Goal: Use online tool/utility: Utilize a website feature to perform a specific function

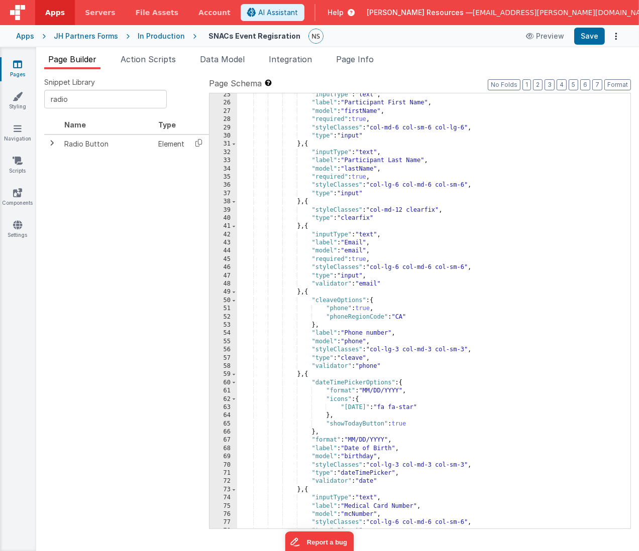
scroll to position [223, 0]
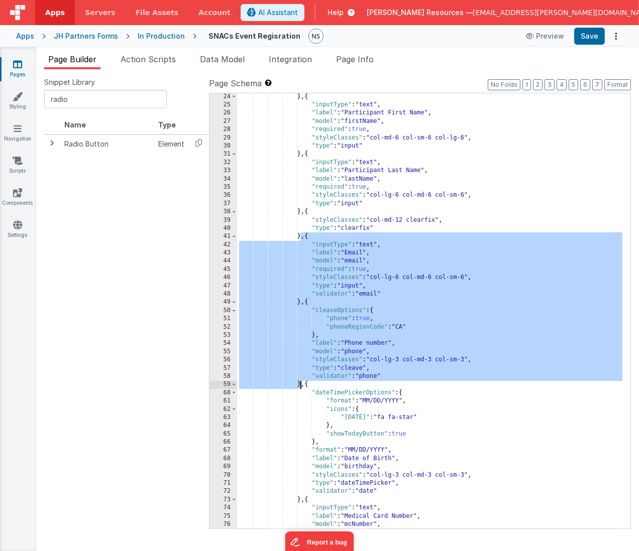
drag, startPoint x: 301, startPoint y: 237, endPoint x: 300, endPoint y: 385, distance: 148.7
click at [300, 385] on div "} , { "inputType" : "text" , "label" : "Participant First Name" , "model" : "fi…" at bounding box center [430, 319] width 386 height 453
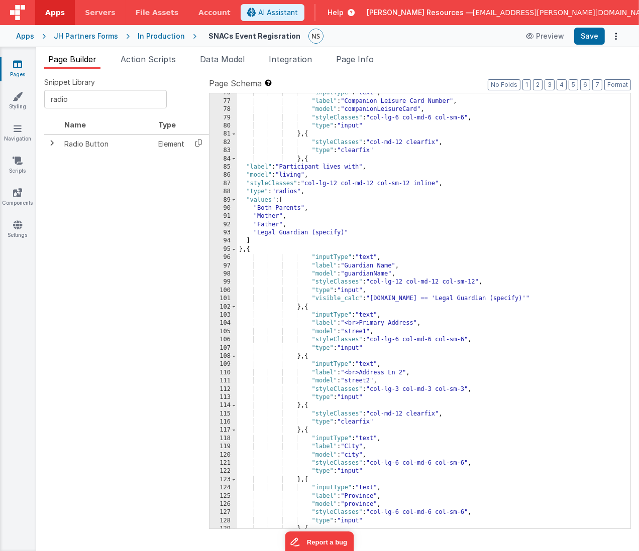
scroll to position [665, 0]
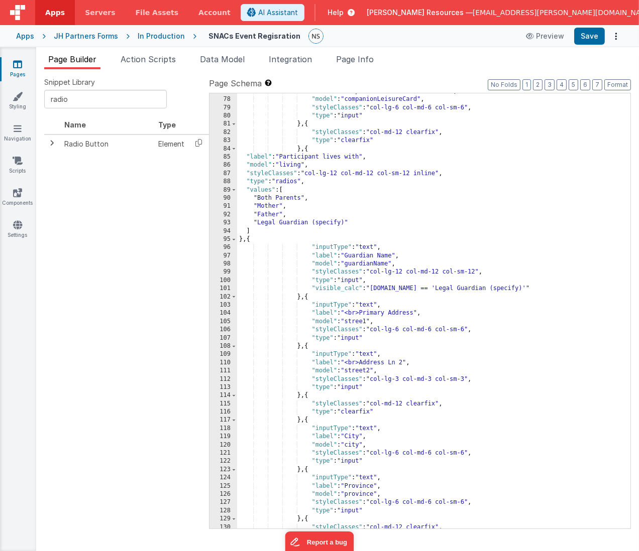
click at [300, 298] on div ""label" : "Companion Leisure Card Number" , "model" : "companionLeisureCard" , …" at bounding box center [430, 313] width 386 height 453
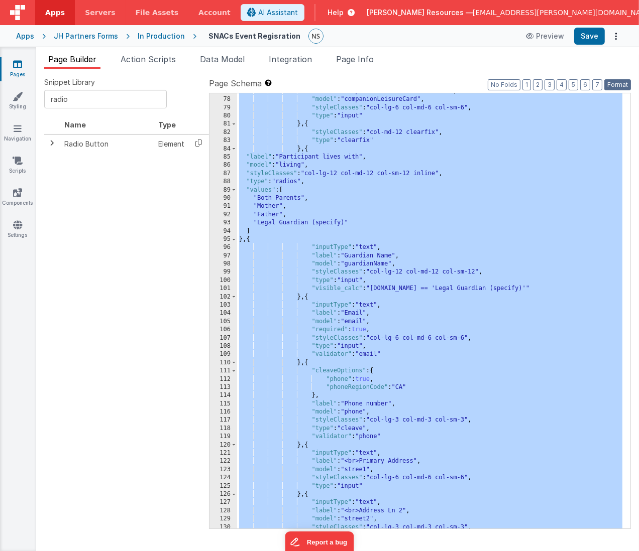
click at [626, 84] on button "Format" at bounding box center [617, 84] width 27 height 11
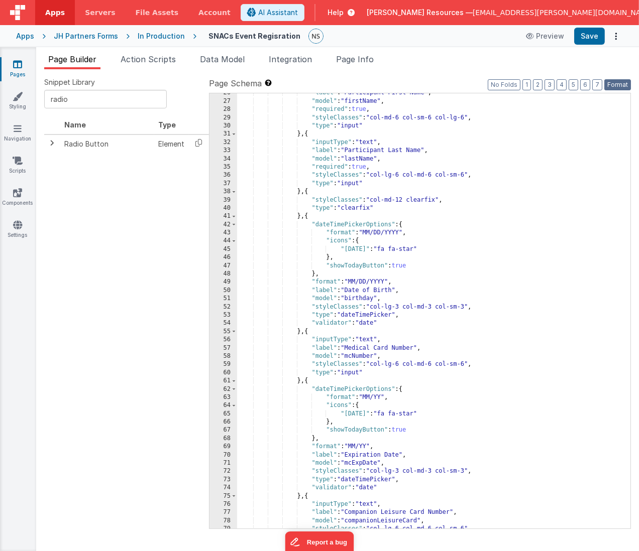
scroll to position [0, 0]
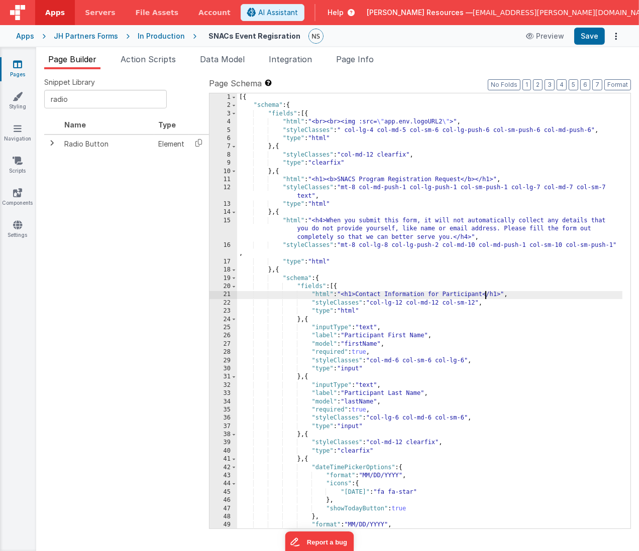
click at [485, 294] on div "[{ "schema" : { "fields" : [{ "html" : "<br><br><img :src= \" app.env.logoURL2 …" at bounding box center [430, 319] width 386 height 453
click at [503, 295] on div "[{ "schema" : { "fields" : [{ "html" : "<br><br><img :src= \" app.env.logoURL2 …" at bounding box center [430, 319] width 386 height 453
drag, startPoint x: 445, startPoint y: 294, endPoint x: 358, endPoint y: 294, distance: 87.4
click at [358, 294] on div "[{ "schema" : { "fields" : [{ "html" : "<br><br><img :src= \" app.env.logoURL2 …" at bounding box center [430, 319] width 386 height 453
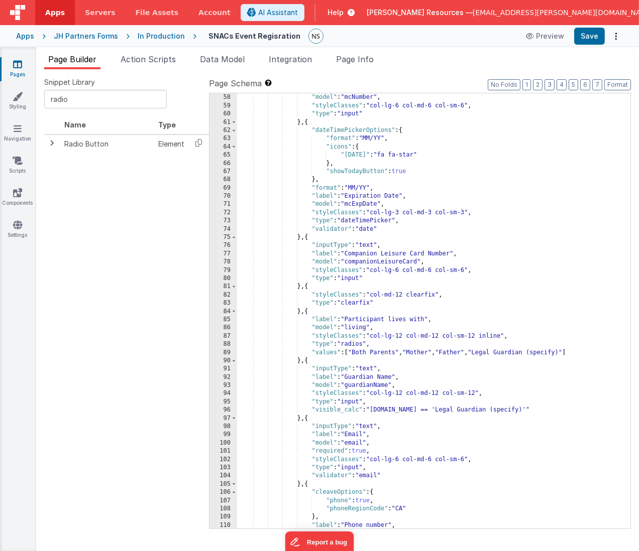
scroll to position [502, 0]
click at [347, 319] on div ""label" : "Medical Card Number" , "model" : "mcNumber" , "styleClasses" : "col-…" at bounding box center [430, 311] width 386 height 453
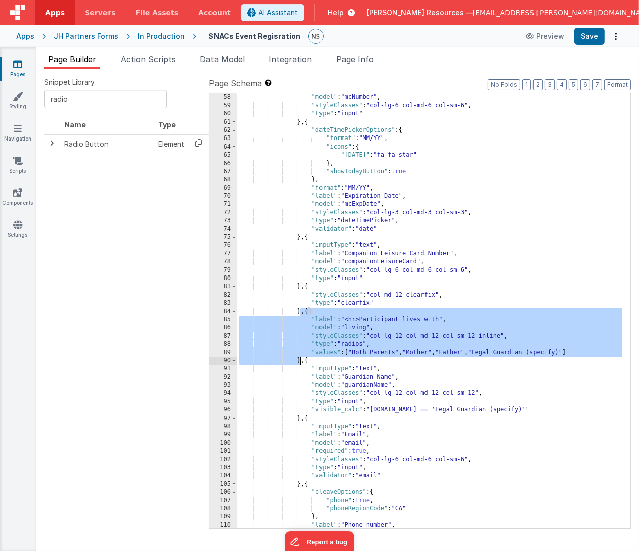
drag, startPoint x: 301, startPoint y: 311, endPoint x: 300, endPoint y: 359, distance: 47.7
click at [300, 359] on div ""label" : "Medical Card Number" , "model" : "mcNumber" , "styleClasses" : "col-…" at bounding box center [430, 311] width 386 height 453
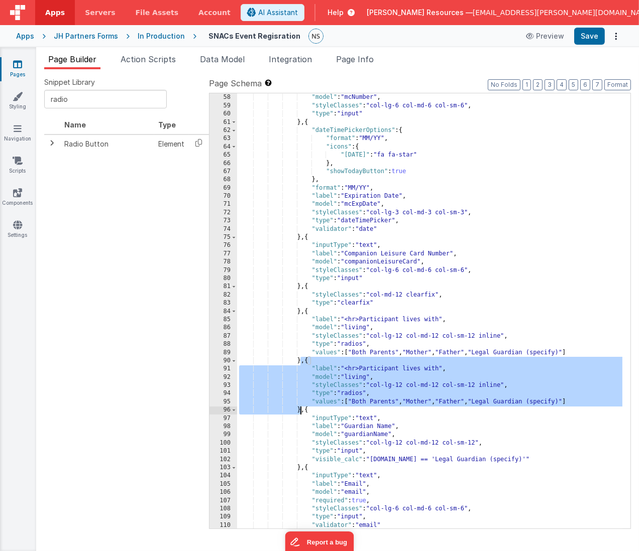
click at [363, 369] on div ""label" : "Medical Card Number" , "model" : "mcNumber" , "styleClasses" : "col-…" at bounding box center [429, 310] width 385 height 435
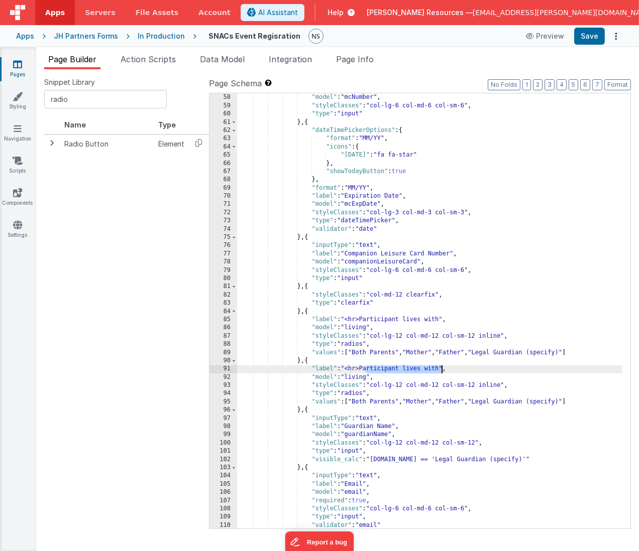
drag, startPoint x: 367, startPoint y: 369, endPoint x: 441, endPoint y: 370, distance: 73.8
click at [441, 370] on div ""label" : "Medical Card Number" , "model" : "mcNumber" , "styleClasses" : "col-…" at bounding box center [430, 311] width 386 height 453
click at [361, 378] on div ""label" : "Medical Card Number" , "model" : "mcNumber" , "styleClasses" : "col-…" at bounding box center [430, 311] width 386 height 453
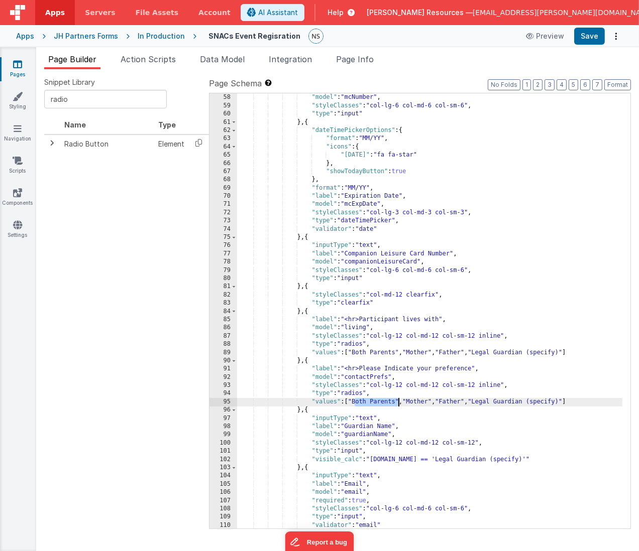
drag, startPoint x: 355, startPoint y: 400, endPoint x: 398, endPoint y: 402, distance: 43.7
click at [398, 402] on div ""label" : "Medical Card Number" , "model" : "mcNumber" , "styleClasses" : "col-…" at bounding box center [430, 311] width 386 height 453
drag, startPoint x: 437, startPoint y: 402, endPoint x: 460, endPoint y: 402, distance: 22.6
click at [460, 402] on div ""label" : "Medical Card Number" , "model" : "mcNumber" , "styleClasses" : "col-…" at bounding box center [430, 311] width 386 height 453
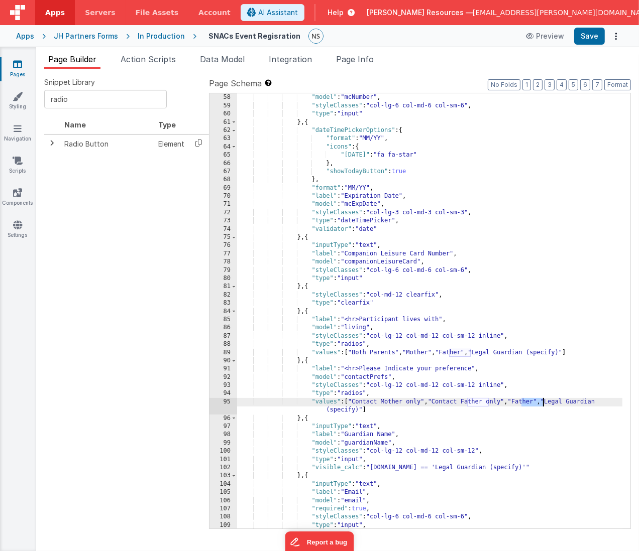
drag, startPoint x: 521, startPoint y: 401, endPoint x: 543, endPoint y: 402, distance: 22.1
click at [543, 402] on div ""label" : "Medical Card Number" , "model" : "mcNumber" , "styleClasses" : "col-…" at bounding box center [430, 311] width 386 height 453
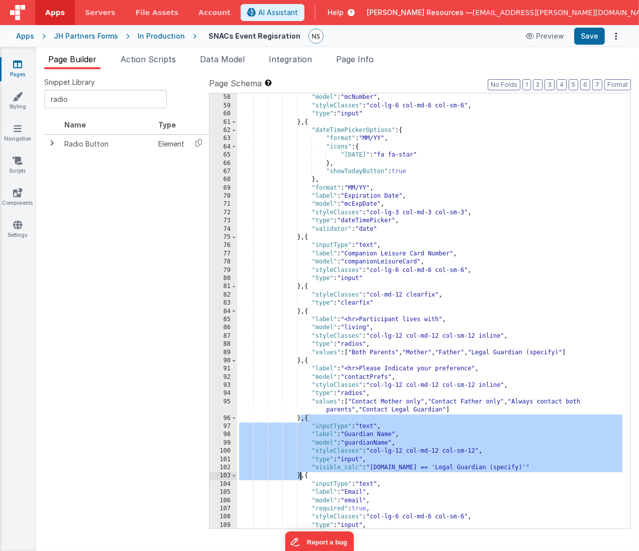
drag, startPoint x: 301, startPoint y: 420, endPoint x: 302, endPoint y: 477, distance: 56.8
click at [302, 477] on div ""label" : "Medical Card Number" , "model" : "mcNumber" , "styleClasses" : "col-…" at bounding box center [430, 311] width 386 height 453
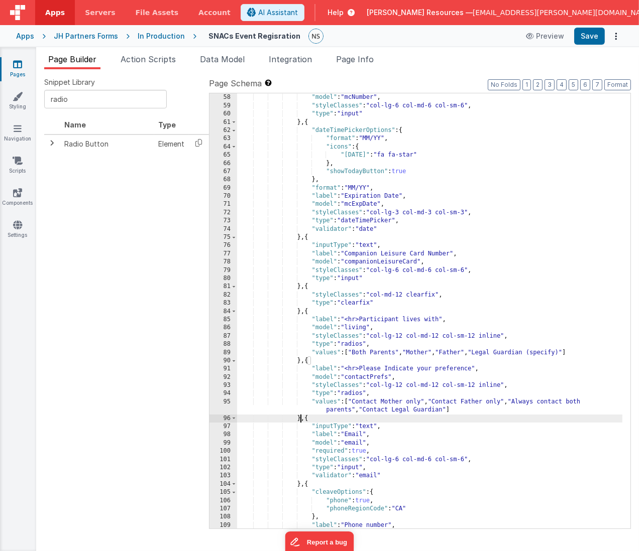
click at [301, 362] on div ""label" : "Medical Card Number" , "model" : "mcNumber" , "styleClasses" : "col-…" at bounding box center [430, 311] width 386 height 453
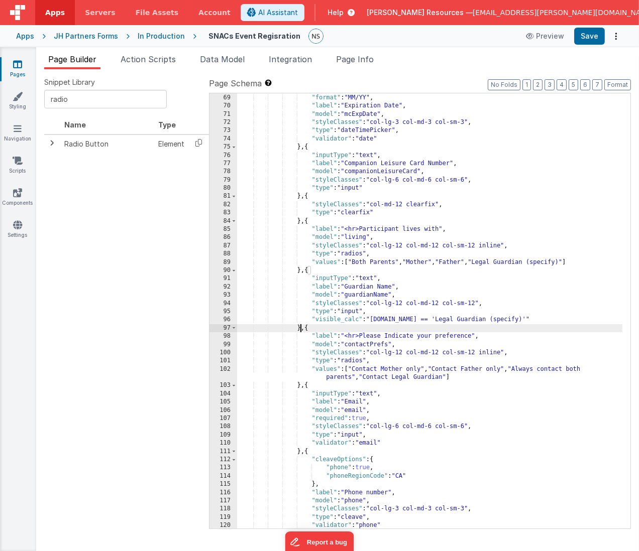
scroll to position [603, 0]
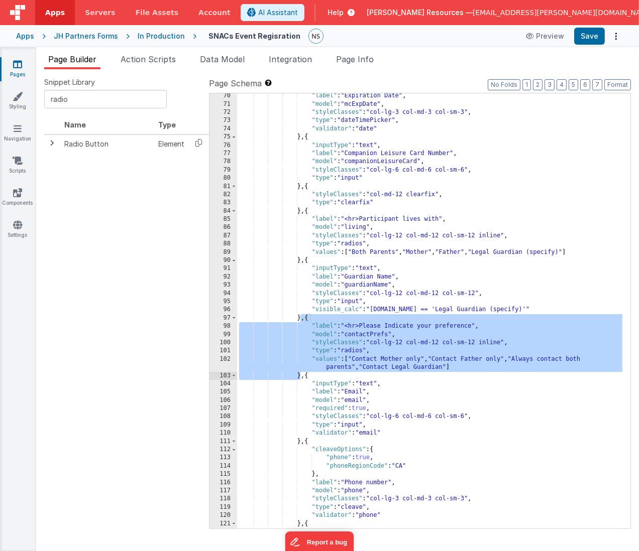
drag, startPoint x: 301, startPoint y: 318, endPoint x: 299, endPoint y: 376, distance: 57.8
click at [299, 376] on div ""label" : "Expiration Date" , "model" : "mcExpDate" , "styleClasses" : "col-lg-…" at bounding box center [430, 318] width 386 height 453
click at [373, 334] on div ""label" : "Expiration Date" , "model" : "mcExpDate" , "styleClasses" : "col-lg-…" at bounding box center [430, 318] width 386 height 453
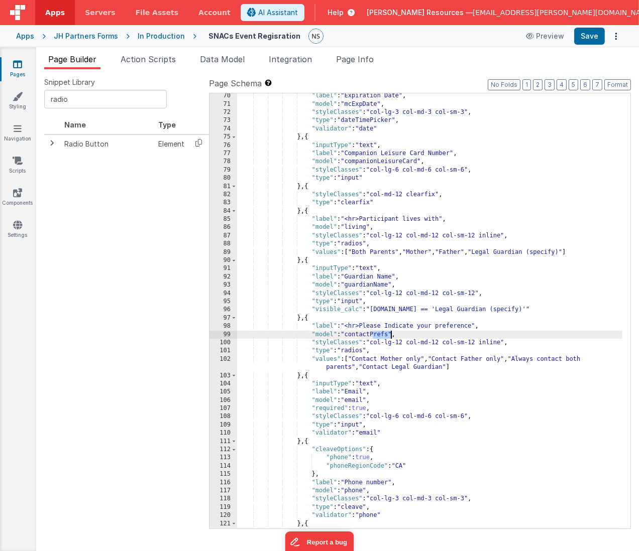
drag, startPoint x: 373, startPoint y: 334, endPoint x: 390, endPoint y: 336, distance: 17.1
click at [390, 336] on div ""label" : "Expiration Date" , "model" : "mcExpDate" , "styleClasses" : "col-lg-…" at bounding box center [430, 318] width 386 height 453
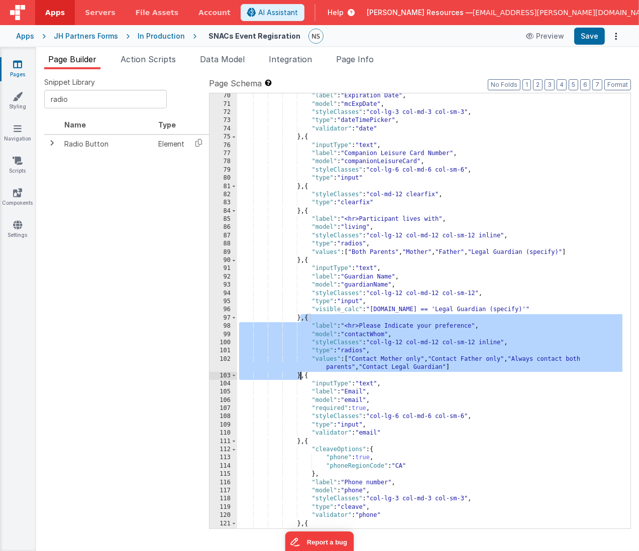
drag, startPoint x: 301, startPoint y: 318, endPoint x: 301, endPoint y: 375, distance: 56.3
click at [301, 375] on div ""label" : "Expiration Date" , "model" : "mcExpDate" , "styleClasses" : "col-lg-…" at bounding box center [430, 318] width 386 height 453
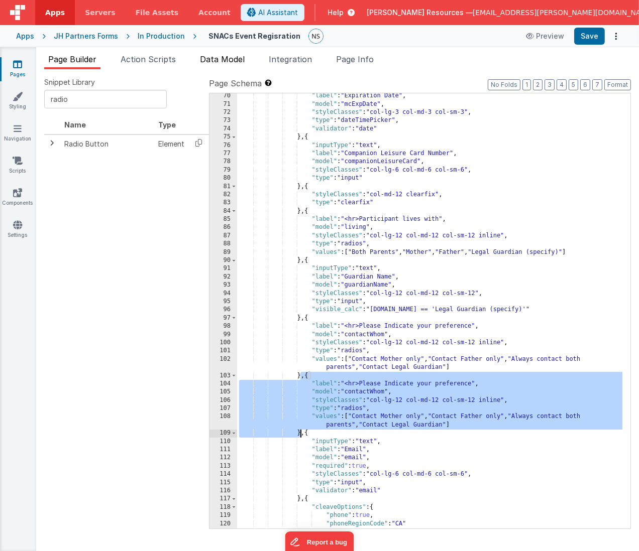
click at [229, 59] on span "Data Model" at bounding box center [222, 59] width 45 height 10
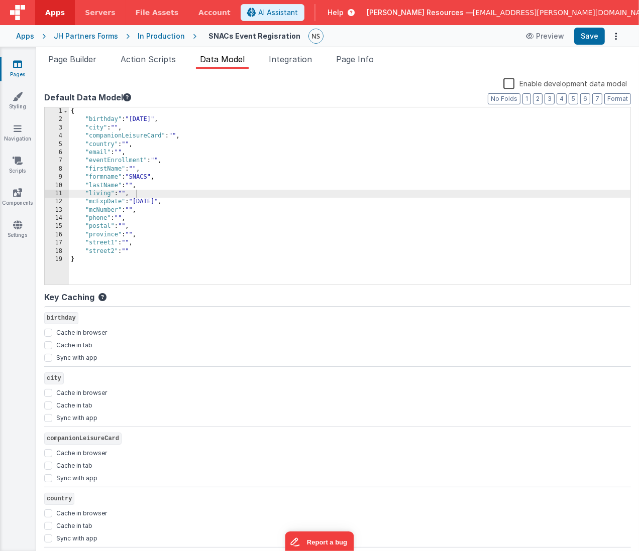
click at [161, 176] on div "{ "birthday" : "[DEMOGRAPHIC_DATA]" , "city" : "" , "companionLeisureCard" : ""…" at bounding box center [350, 204] width 562 height 194
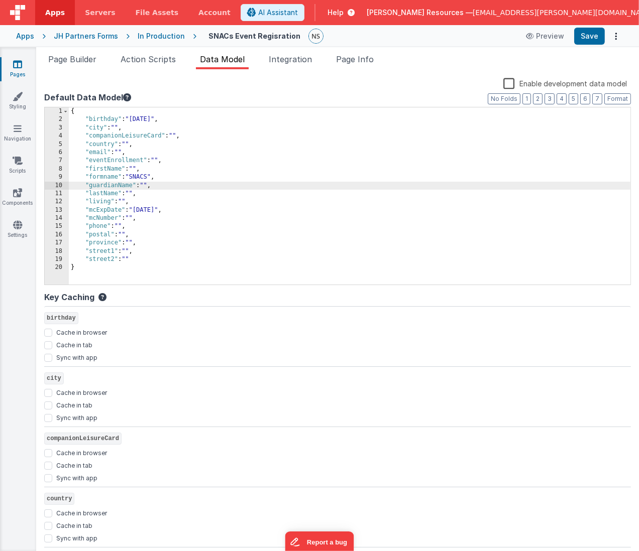
click at [184, 135] on div "{ "birthday" : "[DEMOGRAPHIC_DATA]" , "city" : "" , "companionLeisureCard" : ""…" at bounding box center [350, 204] width 562 height 194
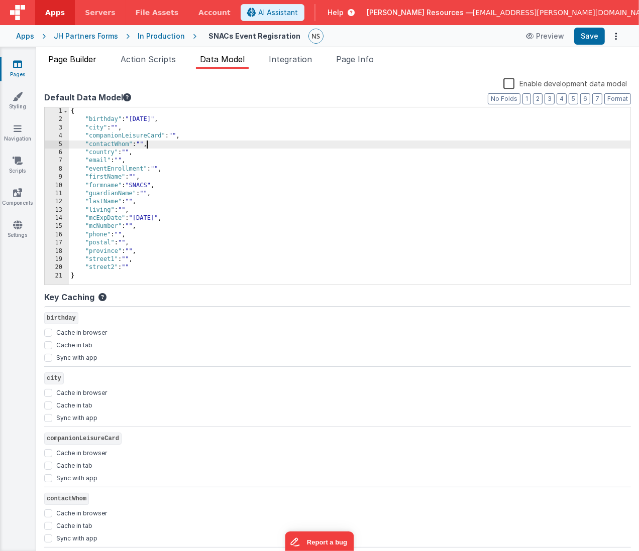
click at [67, 57] on span "Page Builder" at bounding box center [72, 59] width 48 height 10
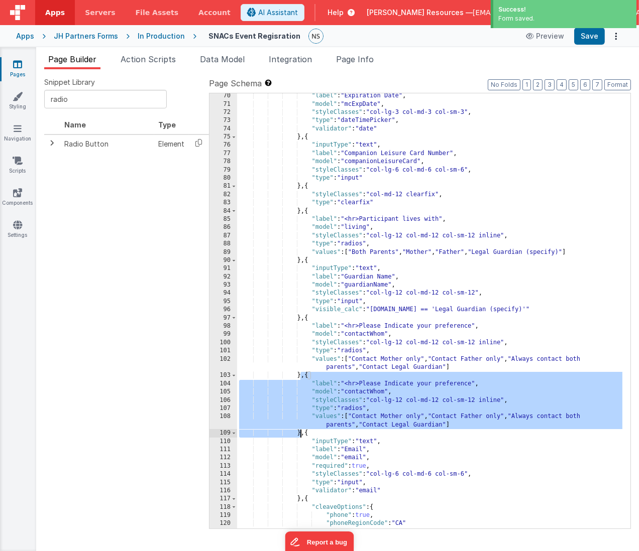
click at [379, 394] on div ""label" : "Expiration Date" , "model" : "mcExpDate" , "styleClasses" : "col-lg-…" at bounding box center [430, 318] width 386 height 453
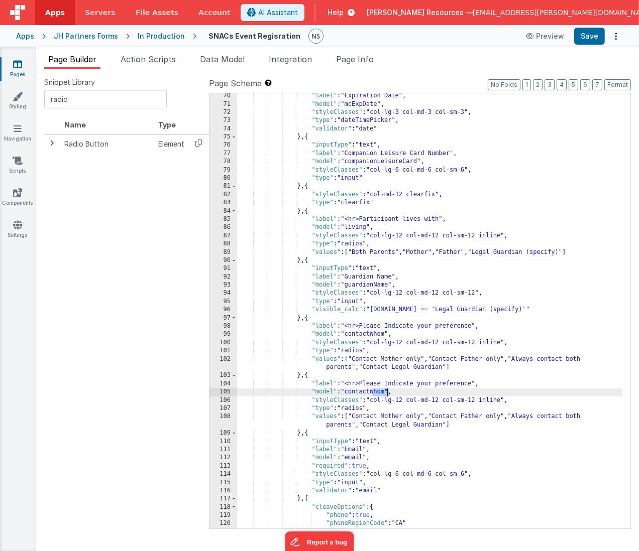
drag, startPoint x: 373, startPoint y: 392, endPoint x: 387, endPoint y: 393, distance: 14.1
click at [387, 393] on div ""label" : "Expiration Date" , "model" : "mcExpDate" , "styleClasses" : "col-lg-…" at bounding box center [430, 318] width 386 height 453
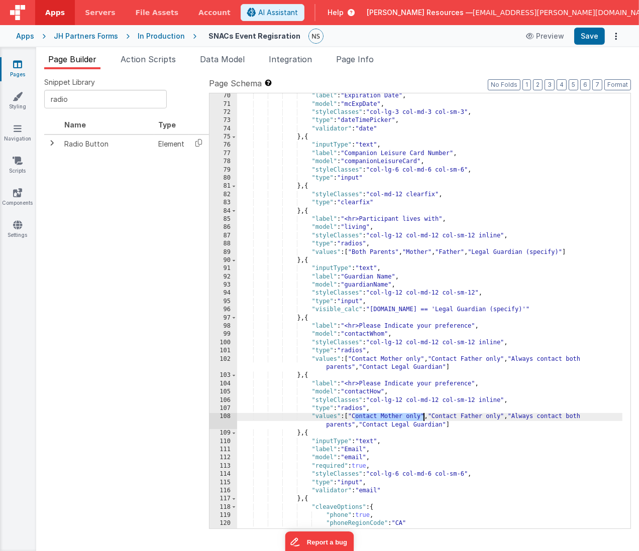
drag, startPoint x: 355, startPoint y: 417, endPoint x: 424, endPoint y: 416, distance: 68.8
click at [424, 416] on div ""label" : "Expiration Date" , "model" : "mcExpDate" , "styleClasses" : "col-lg-…" at bounding box center [430, 318] width 386 height 453
drag, startPoint x: 391, startPoint y: 418, endPoint x: 455, endPoint y: 419, distance: 63.8
click at [455, 419] on div ""label" : "Expiration Date" , "model" : "mcExpDate" , "styleClasses" : "col-lg-…" at bounding box center [430, 318] width 386 height 453
drag, startPoint x: 438, startPoint y: 416, endPoint x: 535, endPoint y: 416, distance: 96.9
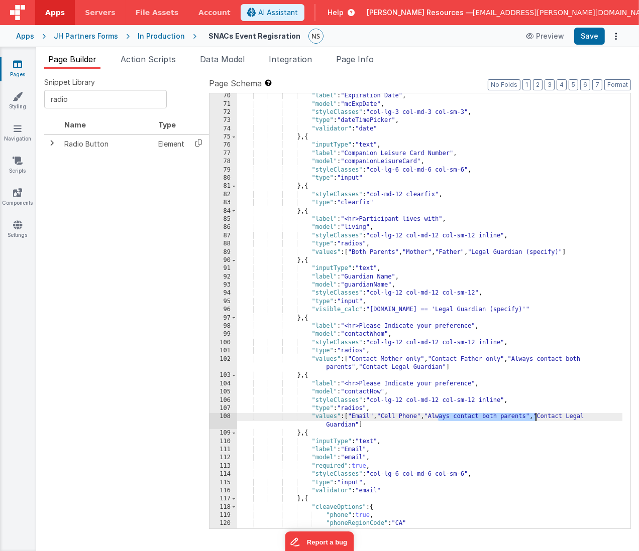
click at [535, 416] on div ""label" : "Expiration Date" , "model" : "mcExpDate" , "styleClasses" : "col-lg-…" at bounding box center [430, 318] width 386 height 453
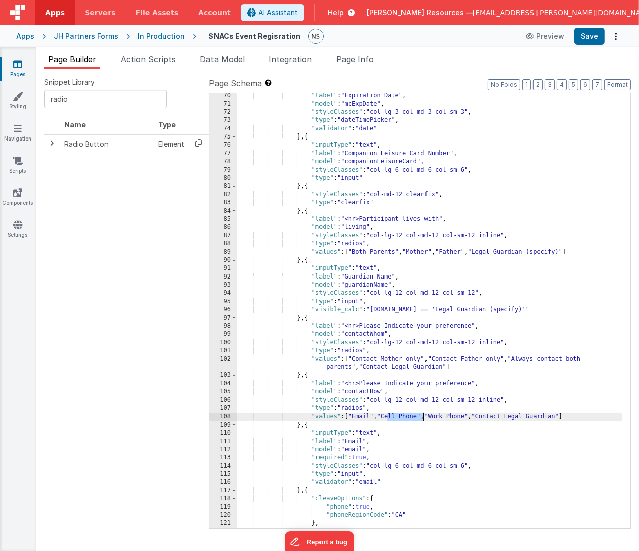
drag, startPoint x: 387, startPoint y: 417, endPoint x: 424, endPoint y: 418, distance: 36.7
click at [424, 418] on div ""label" : "Expiration Date" , "model" : "mcExpDate" , "styleClasses" : "col-lg-…" at bounding box center [430, 318] width 386 height 453
drag, startPoint x: 453, startPoint y: 416, endPoint x: 488, endPoint y: 417, distance: 35.2
click at [488, 417] on div ""label" : "Expiration Date" , "model" : "mcExpDate" , "styleClasses" : "col-lg-…" at bounding box center [430, 318] width 386 height 453
drag, startPoint x: 437, startPoint y: 416, endPoint x: 387, endPoint y: 417, distance: 49.7
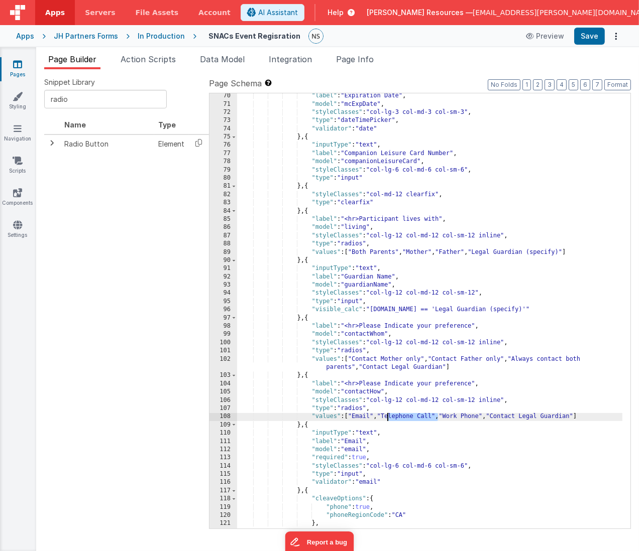
click at [387, 417] on div ""label" : "Expiration Date" , "model" : "mcExpDate" , "styleClasses" : "col-lg-…" at bounding box center [430, 318] width 386 height 453
click at [405, 417] on div ""label" : "Expiration Date" , "model" : "mcExpDate" , "styleClasses" : "col-lg-…" at bounding box center [430, 318] width 386 height 453
drag, startPoint x: 389, startPoint y: 416, endPoint x: 441, endPoint y: 417, distance: 52.7
click at [441, 417] on div ""label" : "Expiration Date" , "model" : "mcExpDate" , "styleClasses" : "col-lg-…" at bounding box center [430, 318] width 386 height 453
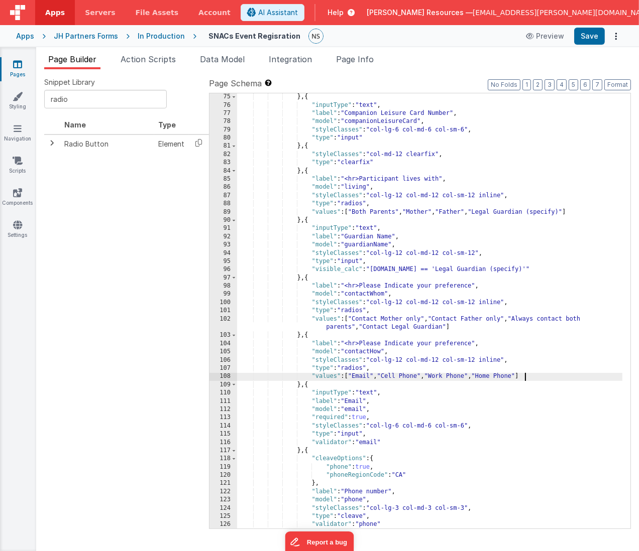
scroll to position [642, 0]
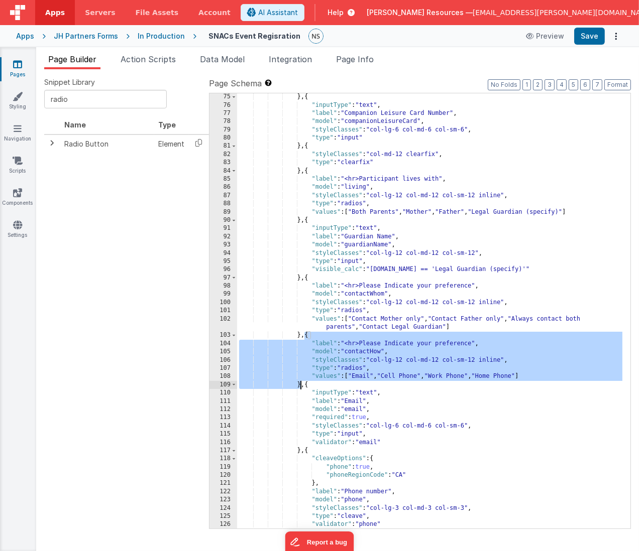
drag, startPoint x: 305, startPoint y: 336, endPoint x: 299, endPoint y: 385, distance: 49.6
click at [299, 385] on div "} , { "inputType" : "text" , "label" : "Companion Leisure Card Number" , "model…" at bounding box center [430, 319] width 386 height 453
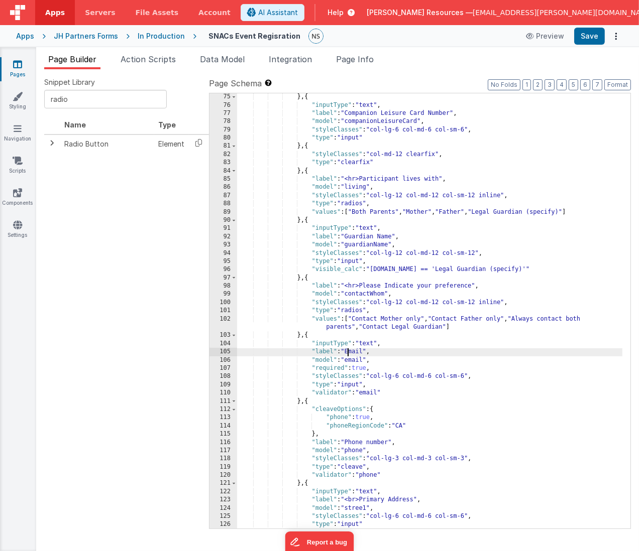
click at [347, 352] on div "} , { "inputType" : "text" , "label" : "Companion Leisure Card Number" , "model…" at bounding box center [430, 319] width 386 height 453
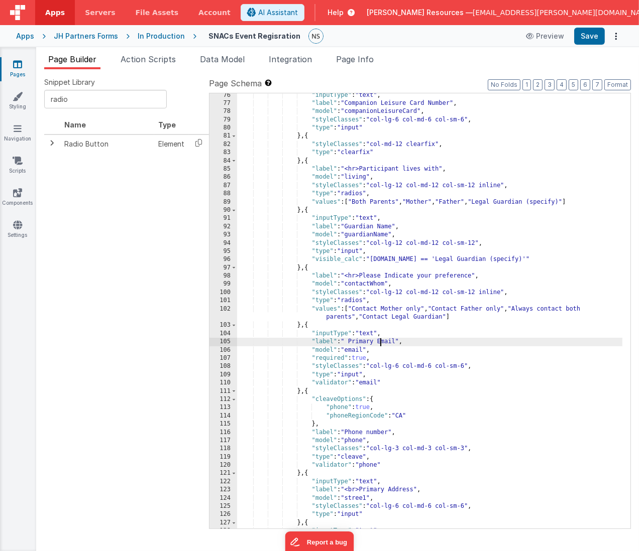
scroll to position [663, 0]
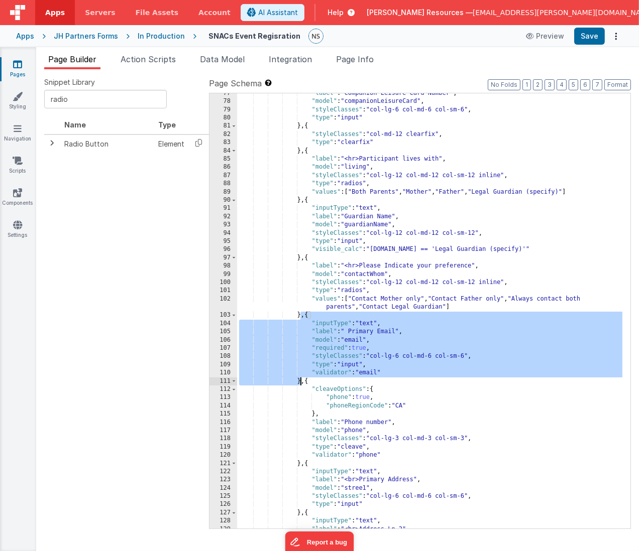
drag, startPoint x: 301, startPoint y: 315, endPoint x: 300, endPoint y: 383, distance: 67.8
click at [300, 383] on div ""label" : "Companion Leisure Card Number" , "model" : "companionLeisureCard" , …" at bounding box center [430, 315] width 386 height 453
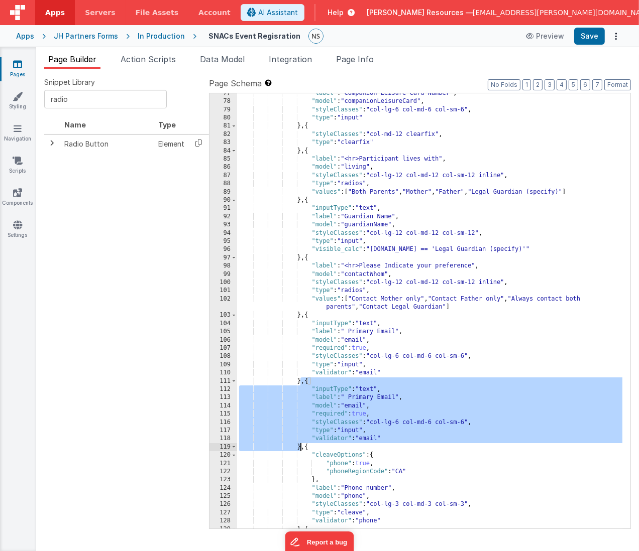
click at [374, 399] on div ""label" : "Companion Leisure Card Number" , "model" : "companionLeisureCard" , …" at bounding box center [430, 315] width 386 height 453
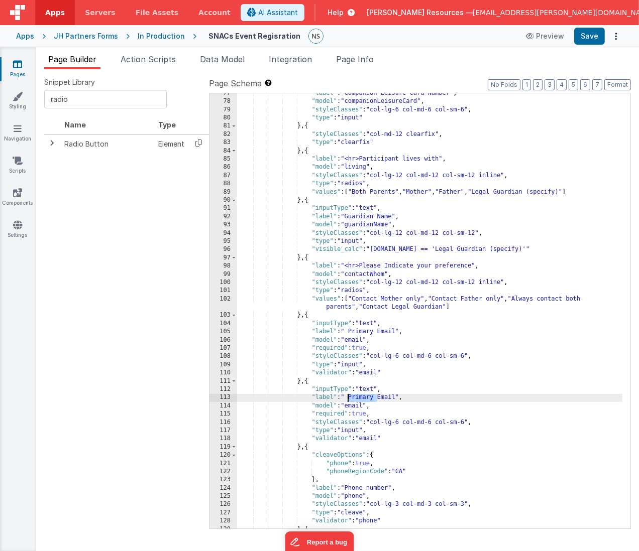
drag, startPoint x: 376, startPoint y: 398, endPoint x: 348, endPoint y: 398, distance: 28.6
click at [348, 398] on div ""label" : "Companion Leisure Card Number" , "model" : "companionLeisureCard" , …" at bounding box center [430, 315] width 386 height 453
click at [351, 330] on div ""label" : "Companion Leisure Card Number" , "model" : "companionLeisureCard" , …" at bounding box center [430, 315] width 386 height 453
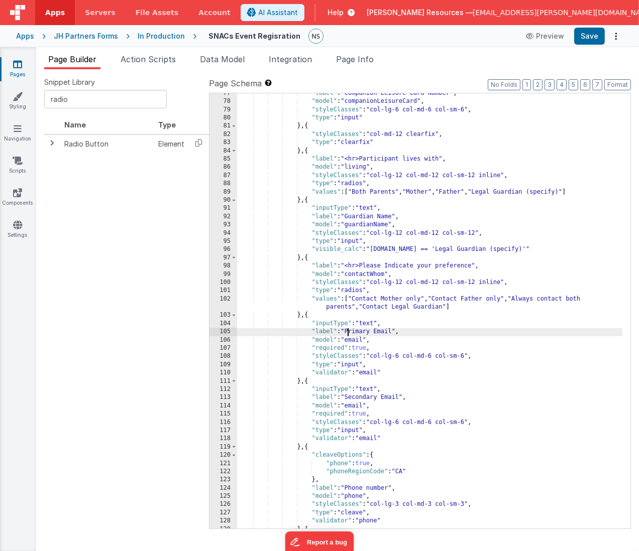
click at [367, 407] on div ""label" : "Companion Leisure Card Number" , "model" : "companionLeisureCard" , …" at bounding box center [430, 315] width 386 height 453
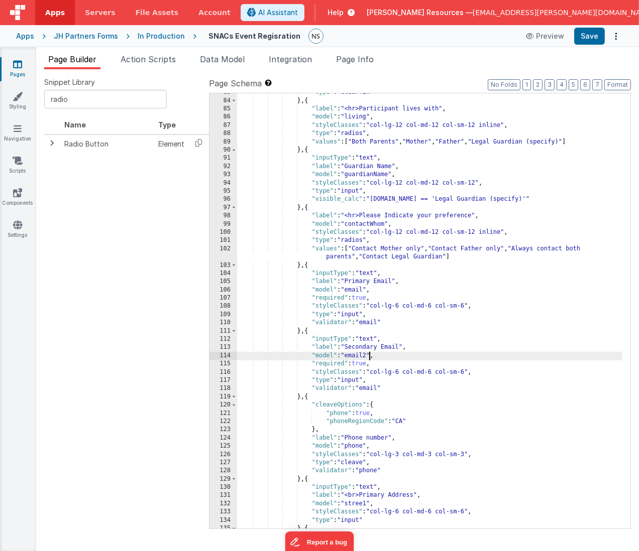
scroll to position [723, 0]
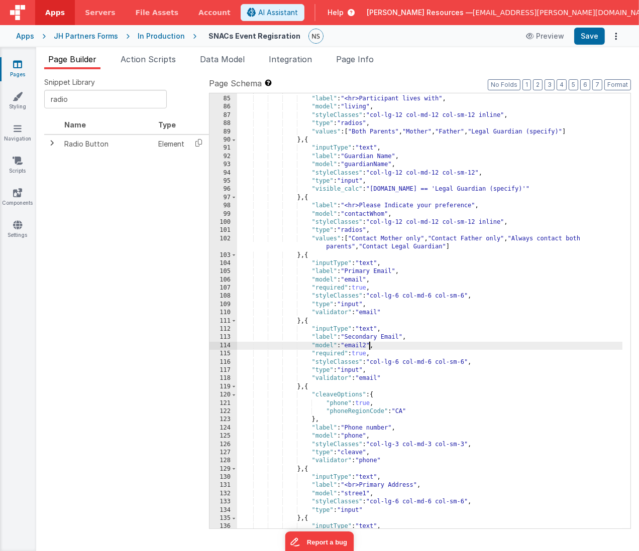
click at [348, 427] on div "} , { "label" : "<hr>Participant lives with" , "model" : "living" , "styleClass…" at bounding box center [430, 313] width 386 height 453
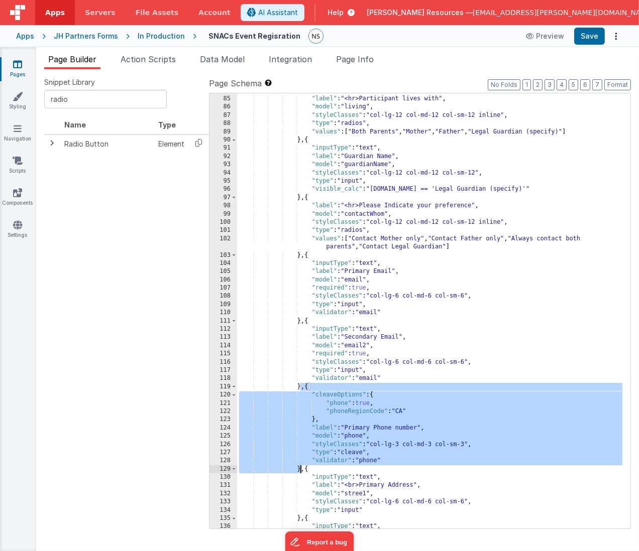
drag, startPoint x: 300, startPoint y: 385, endPoint x: 301, endPoint y: 468, distance: 82.4
click at [301, 468] on div "} , { "label" : "<hr>Participant lives with" , "model" : "living" , "styleClass…" at bounding box center [430, 313] width 386 height 453
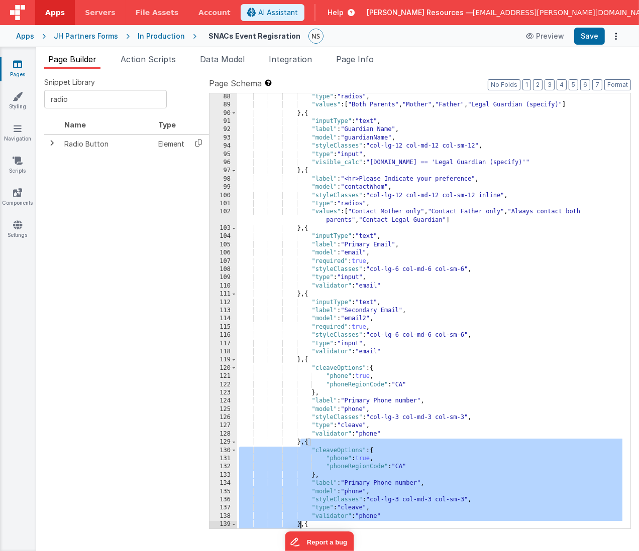
click at [362, 484] on div ""type" : "radios" , "values" : [ "Both Parents" , "Mother" , "Father" , "Legal …" at bounding box center [430, 319] width 386 height 453
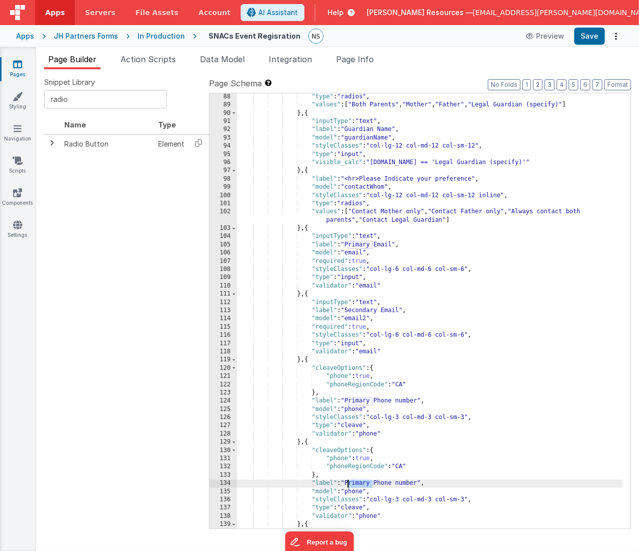
drag, startPoint x: 373, startPoint y: 483, endPoint x: 349, endPoint y: 484, distance: 24.6
click at [349, 484] on div ""type" : "radios" , "values" : [ "Both Parents" , "Mother" , "Father" , "Legal …" at bounding box center [430, 319] width 386 height 453
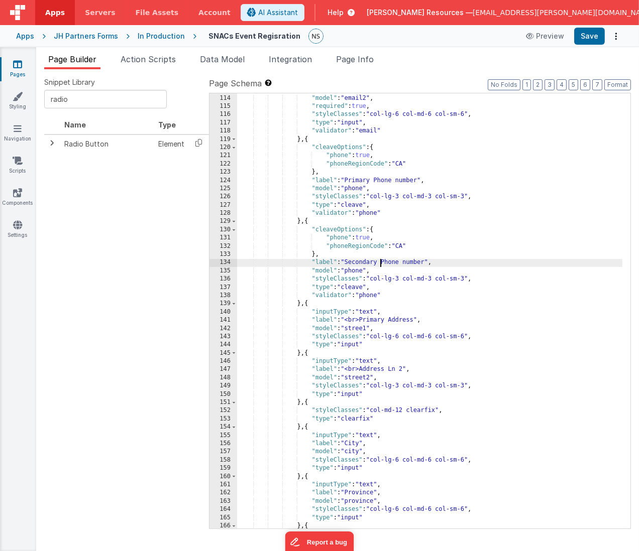
scroll to position [981, 0]
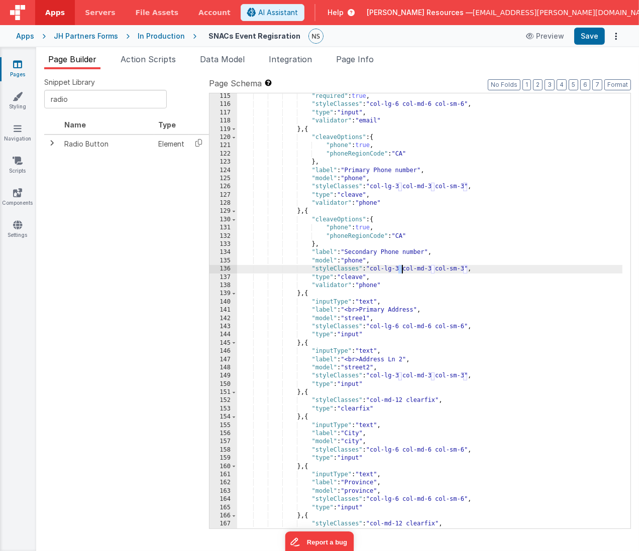
click at [401, 269] on div ""required" : true , "styleClasses" : "col-lg-6 col-md-6 col-sm-6" , "type" : "i…" at bounding box center [430, 318] width 386 height 453
click at [435, 268] on div ""required" : true , "styleClasses" : "col-lg-6 col-md-6 col-sm-6" , "type" : "i…" at bounding box center [430, 318] width 386 height 453
click at [465, 269] on div ""required" : true , "styleClasses" : "col-lg-6 col-md-6 col-sm-6" , "type" : "i…" at bounding box center [430, 318] width 386 height 453
drag, startPoint x: 468, startPoint y: 269, endPoint x: 373, endPoint y: 268, distance: 94.4
click at [373, 268] on div ""required" : true , "styleClasses" : "col-lg-6 col-md-6 col-sm-6" , "type" : "i…" at bounding box center [430, 318] width 386 height 453
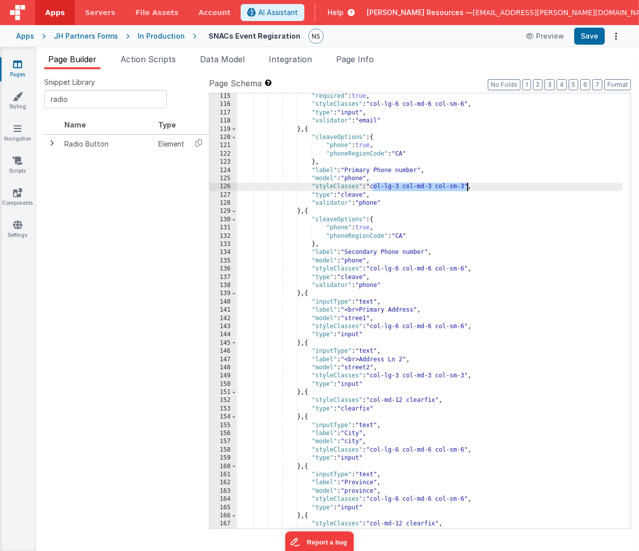
drag, startPoint x: 373, startPoint y: 186, endPoint x: 467, endPoint y: 187, distance: 93.4
click at [467, 187] on div ""required" : true , "styleClasses" : "col-lg-6 col-md-6 col-sm-6" , "type" : "i…" at bounding box center [430, 318] width 386 height 453
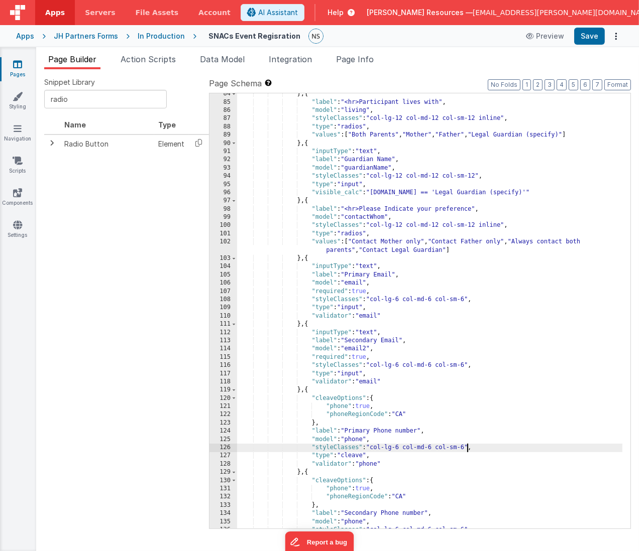
scroll to position [720, 0]
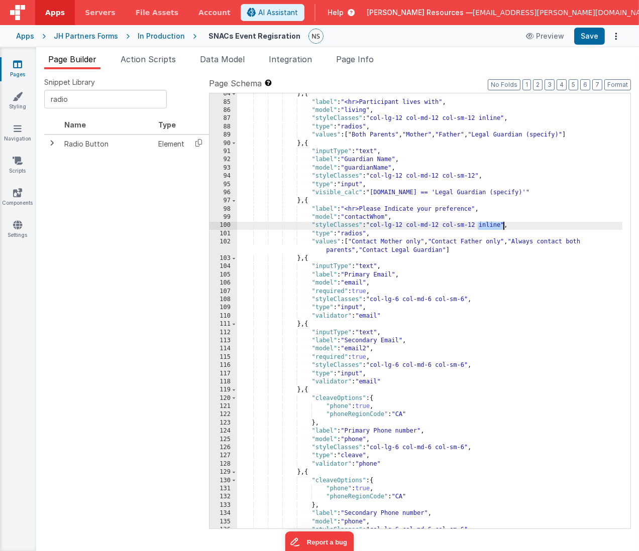
drag, startPoint x: 479, startPoint y: 225, endPoint x: 503, endPoint y: 226, distance: 24.1
click at [503, 226] on div "} , { "label" : "<hr>Participant lives with" , "model" : "living" , "styleClass…" at bounding box center [430, 316] width 386 height 453
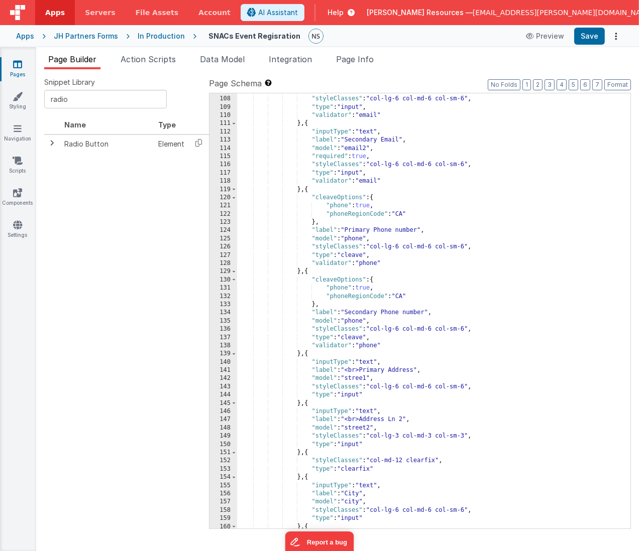
scroll to position [921, 0]
drag, startPoint x: 362, startPoint y: 371, endPoint x: 351, endPoint y: 372, distance: 11.1
click at [351, 372] on div ""required" : true , "styleClasses" : "col-lg-6 col-md-6 col-sm-6" , "type" : "i…" at bounding box center [430, 313] width 386 height 453
click at [353, 372] on div ""required" : true , "styleClasses" : "col-lg-6 col-md-6 col-sm-6" , "type" : "i…" at bounding box center [430, 313] width 386 height 453
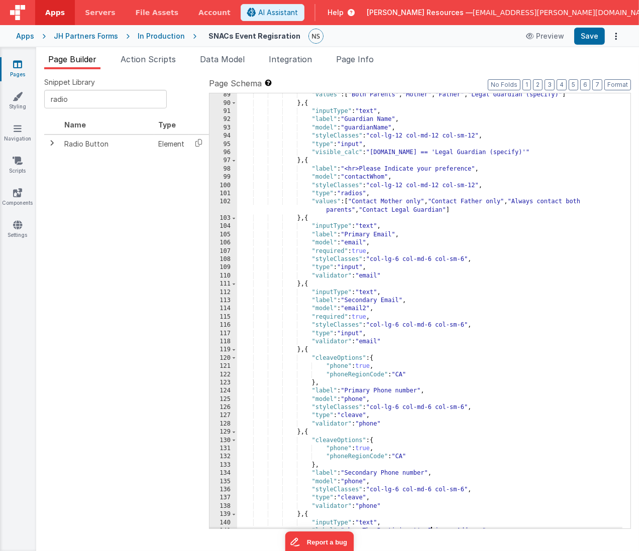
scroll to position [740, 0]
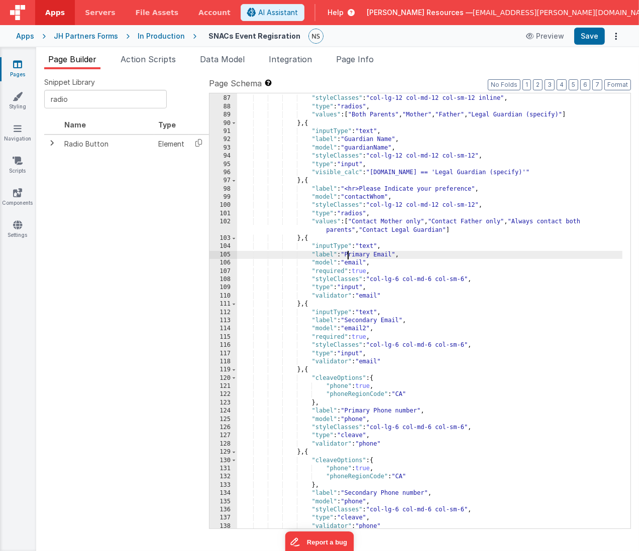
click at [347, 254] on div ""model" : "living" , "styleClasses" : "col-lg-12 col-md-12 col-sm-12 inline" , …" at bounding box center [430, 312] width 386 height 453
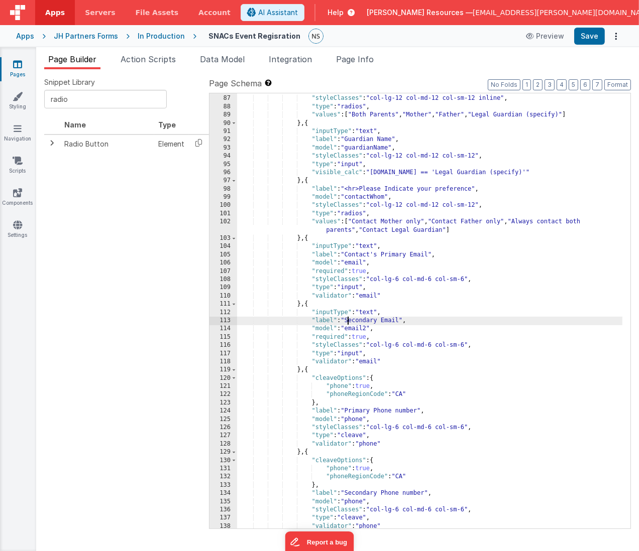
click at [347, 322] on div ""model" : "living" , "styleClasses" : "col-lg-12 col-md-12 col-sm-12 inline" , …" at bounding box center [430, 312] width 386 height 453
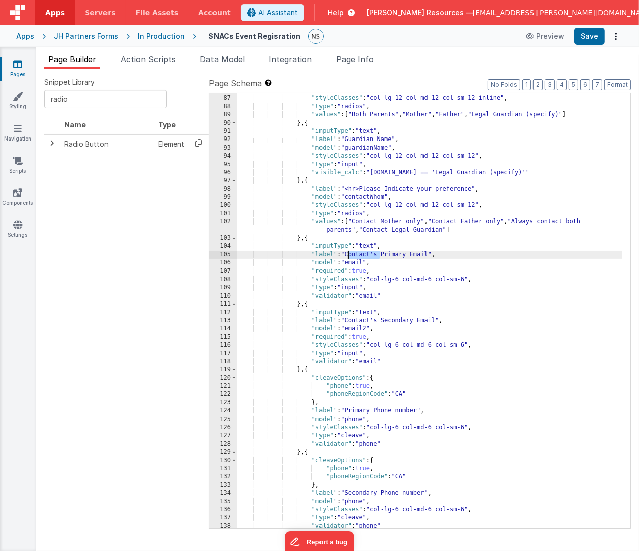
drag, startPoint x: 380, startPoint y: 255, endPoint x: 349, endPoint y: 252, distance: 31.2
click at [349, 252] on div ""model" : "living" , "styleClasses" : "col-lg-12 col-md-12 col-sm-12 inline" , …" at bounding box center [430, 312] width 386 height 453
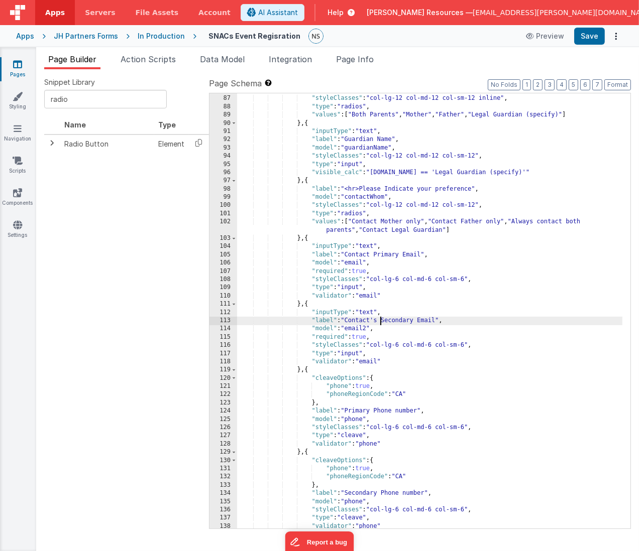
click at [380, 320] on div ""model" : "living" , "styleClasses" : "col-lg-12 col-md-12 col-sm-12 inline" , …" at bounding box center [430, 312] width 386 height 453
click at [348, 410] on div ""model" : "living" , "styleClasses" : "col-lg-12 col-md-12 col-sm-12 inline" , …" at bounding box center [430, 312] width 386 height 453
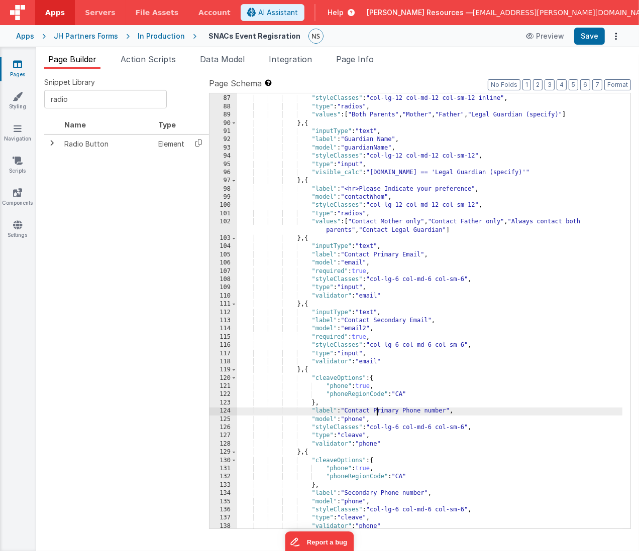
click at [347, 492] on div ""model" : "living" , "styleClasses" : "col-lg-12 col-md-12 col-sm-12 inline" , …" at bounding box center [430, 312] width 386 height 453
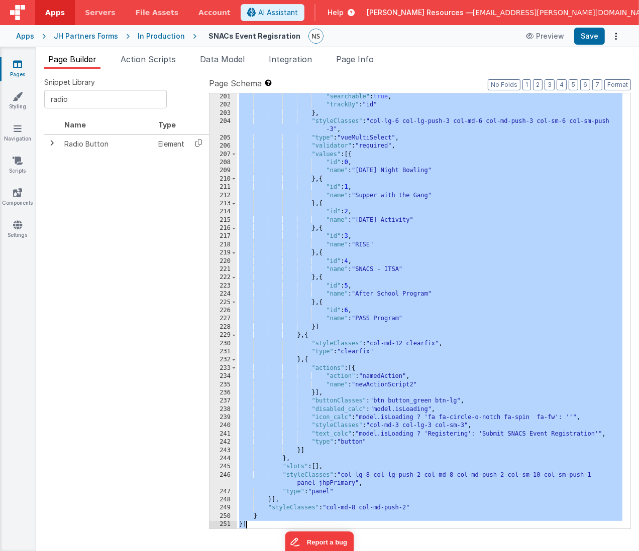
scroll to position [1705, 0]
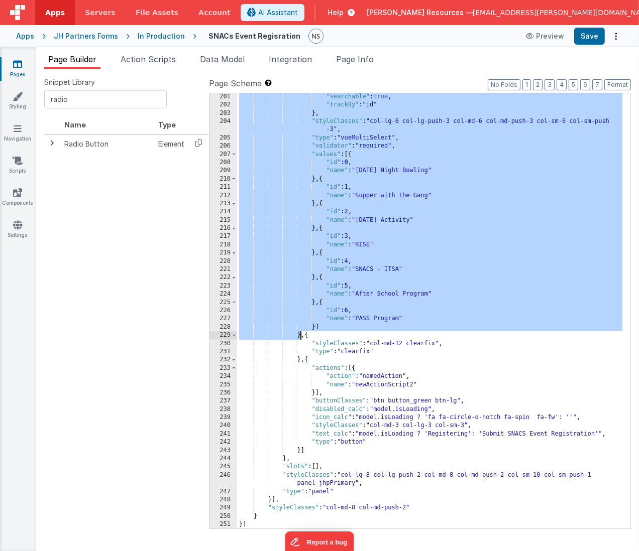
drag, startPoint x: 301, startPoint y: 293, endPoint x: 299, endPoint y: 337, distance: 43.7
click at [299, 337] on div ""searchable" : true , "trackBy" : "id" } , "styleClasses" : "col-lg-6 col-lg-pu…" at bounding box center [430, 319] width 386 height 453
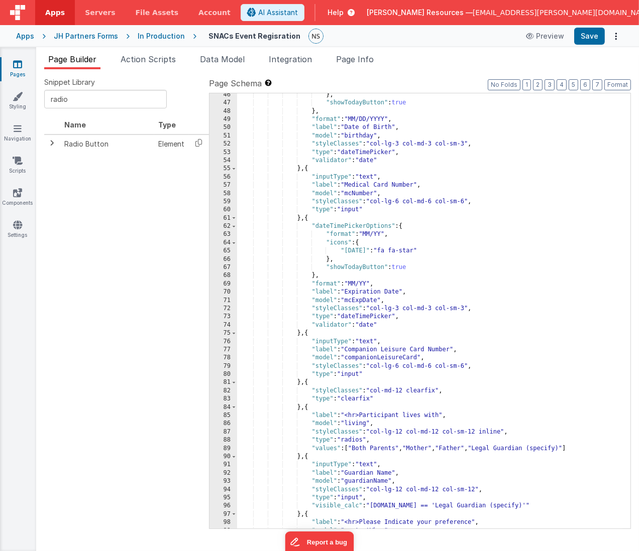
scroll to position [426, 0]
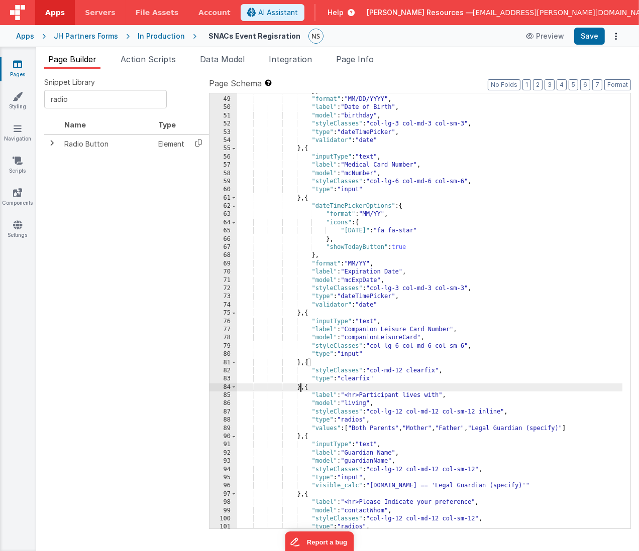
click at [300, 388] on div "} , "format" : "MM/DD/YYYY" , "label" : "Date of Birth" , "model" : "birthday" …" at bounding box center [430, 313] width 386 height 453
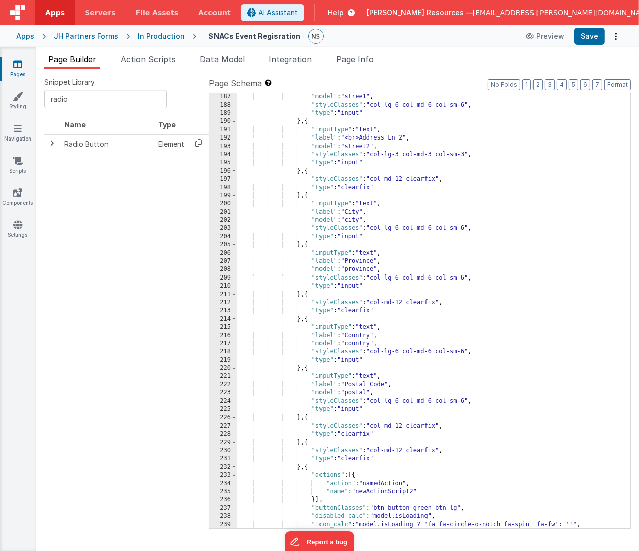
scroll to position [1705, 0]
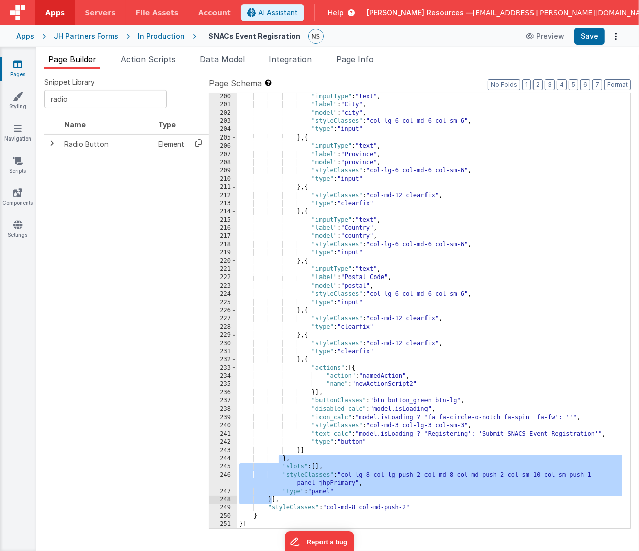
drag, startPoint x: 280, startPoint y: 457, endPoint x: 270, endPoint y: 503, distance: 47.8
click at [270, 503] on div ""inputType" : "text" , "label" : "City" , "model" : "city" , "styleClasses" : "…" at bounding box center [430, 319] width 386 height 453
click at [290, 460] on div ""inputType" : "text" , "label" : "City" , "model" : "city" , "styleClasses" : "…" at bounding box center [430, 319] width 386 height 453
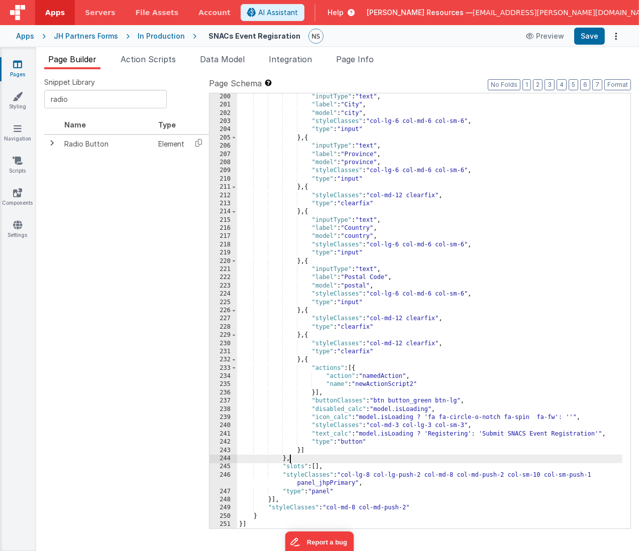
scroll to position [1695, 0]
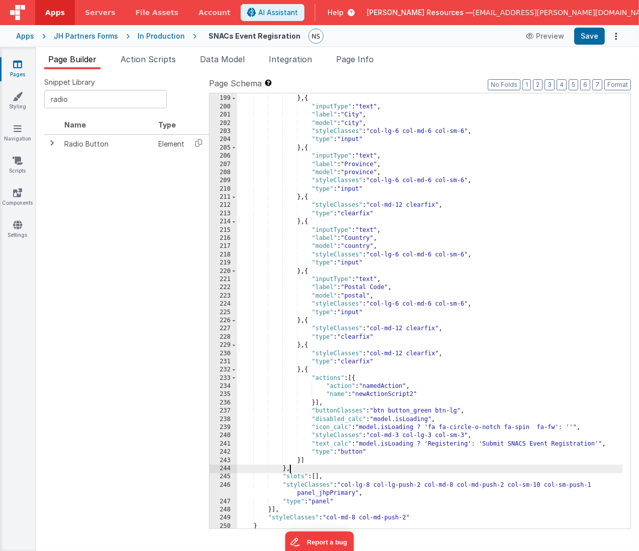
click at [226, 467] on div "244" at bounding box center [223, 469] width 28 height 8
click at [225, 500] on div "247" at bounding box center [223, 502] width 28 height 8
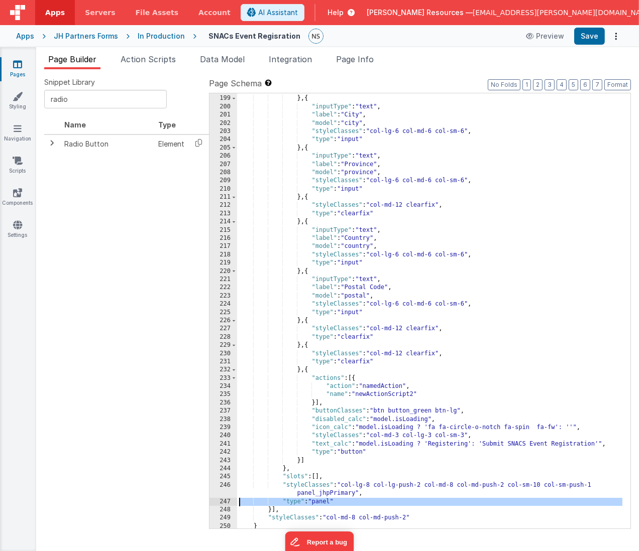
click at [225, 500] on div "247" at bounding box center [223, 502] width 28 height 8
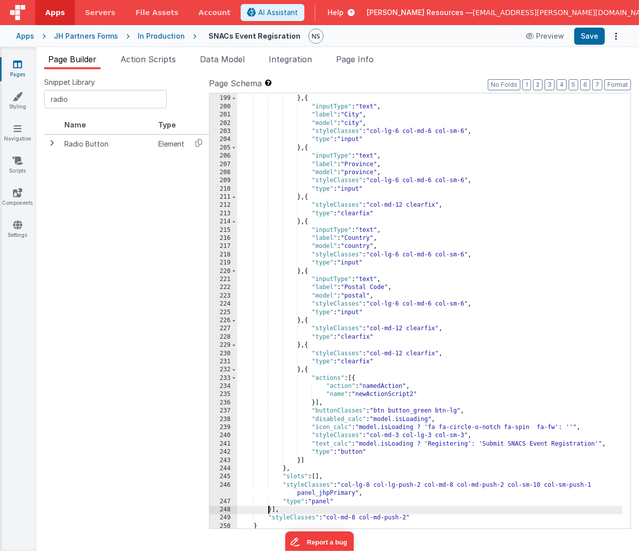
click at [269, 509] on div ""type" : "clearfix" } , { "inputType" : "text" , "label" : "City" , "model" : "…" at bounding box center [430, 312] width 386 height 453
click at [270, 510] on div ""type" : "clearfix" } , { "inputType" : "text" , "label" : "City" , "model" : "…" at bounding box center [430, 312] width 386 height 453
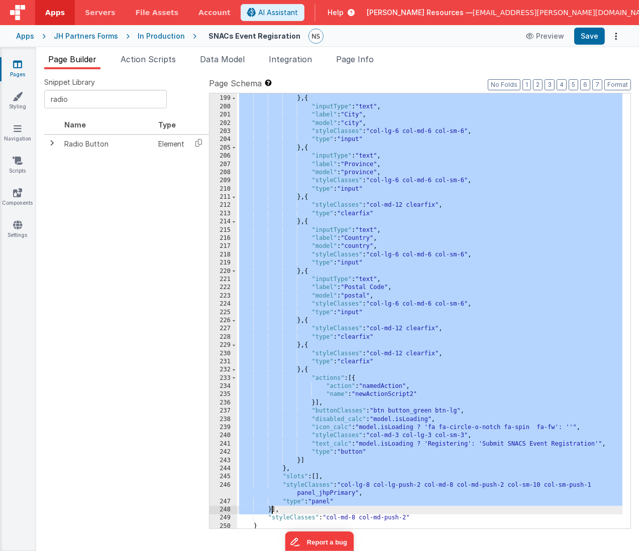
click at [270, 510] on div ""type" : "clearfix" } , { "inputType" : "text" , "label" : "City" , "model" : "…" at bounding box center [430, 312] width 386 height 453
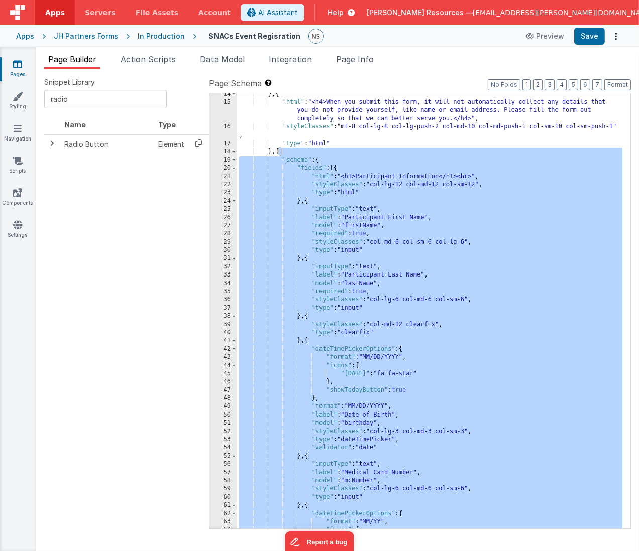
scroll to position [0, 0]
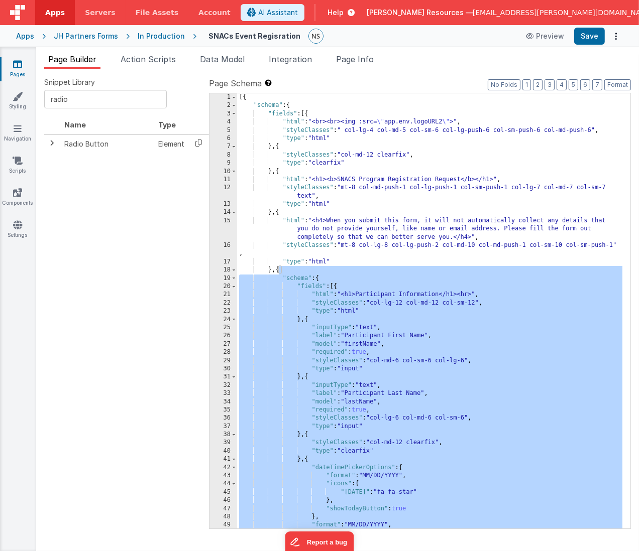
click at [338, 287] on div "[{ "schema" : { "fields" : [{ "html" : "<br><br><img :src= \" app.env.logoURL2 …" at bounding box center [430, 319] width 386 height 453
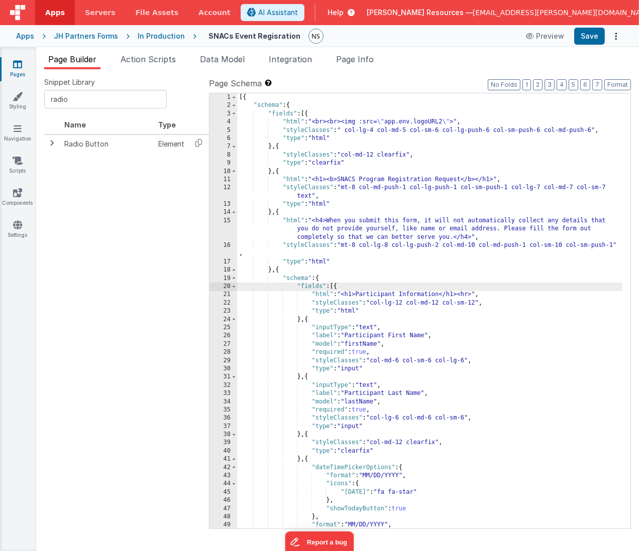
click at [338, 287] on div "[{ "schema" : { "fields" : [{ "html" : "<br><br><img :src= \" app.env.logoURL2 …" at bounding box center [430, 319] width 386 height 453
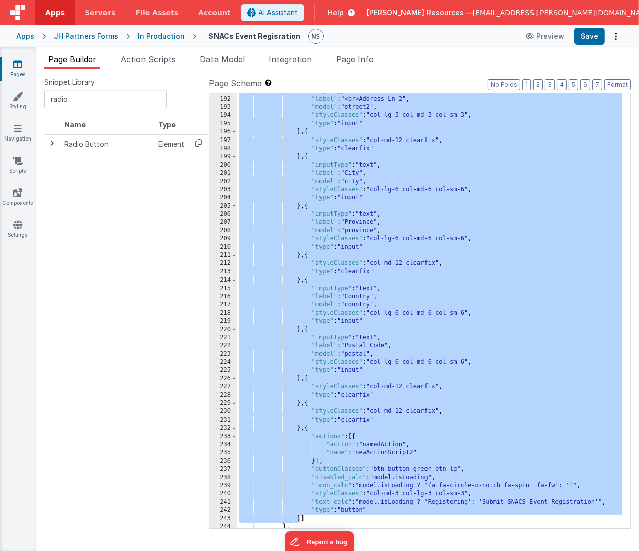
scroll to position [1705, 0]
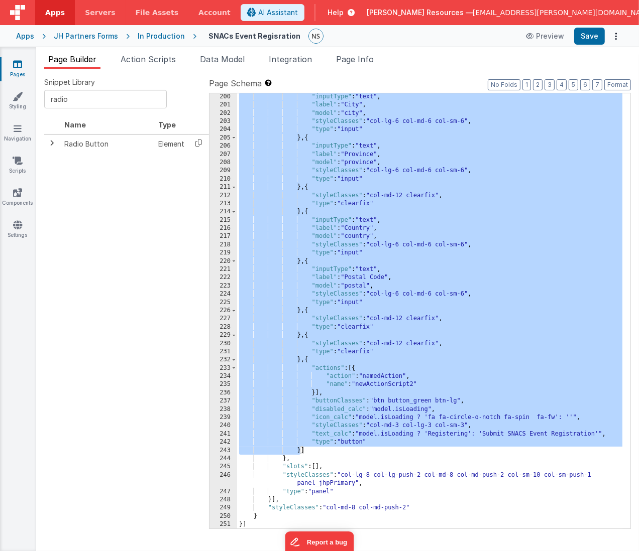
click at [302, 451] on div ""inputType" : "text" , "label" : "City" , "model" : "city" , "styleClasses" : "…" at bounding box center [429, 310] width 385 height 435
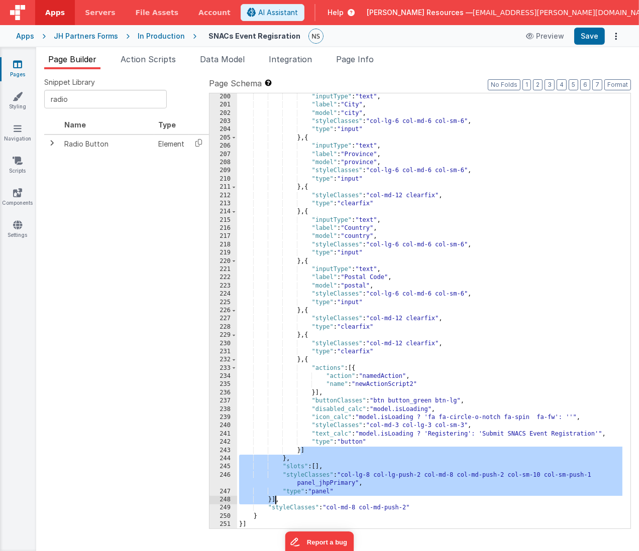
drag, startPoint x: 302, startPoint y: 451, endPoint x: 275, endPoint y: 501, distance: 56.8
click at [275, 501] on div ""inputType" : "text" , "label" : "City" , "model" : "city" , "styleClasses" : "…" at bounding box center [430, 319] width 386 height 453
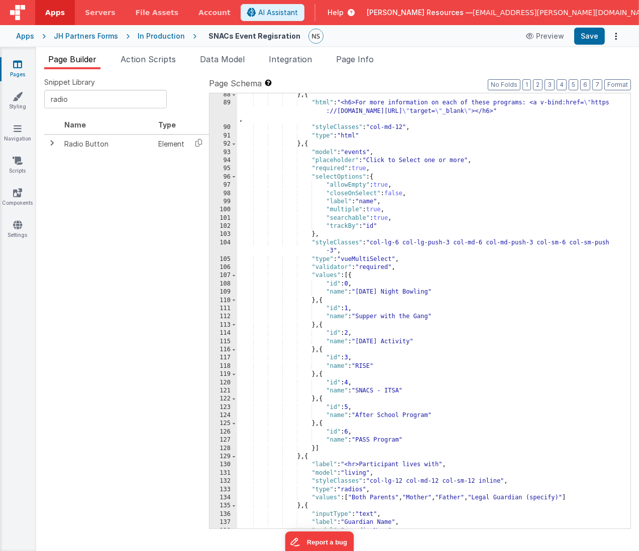
scroll to position [762, 0]
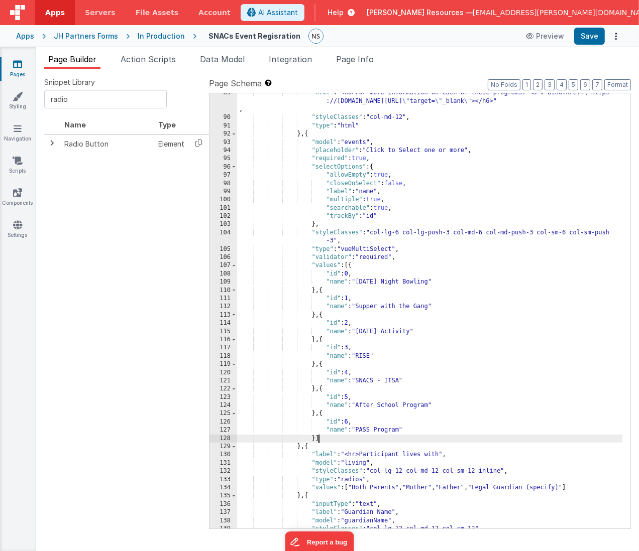
click at [319, 439] on div ""html" : "<h6>For more information on each of these programs: <a v-bind:href= \…" at bounding box center [430, 323] width 386 height 469
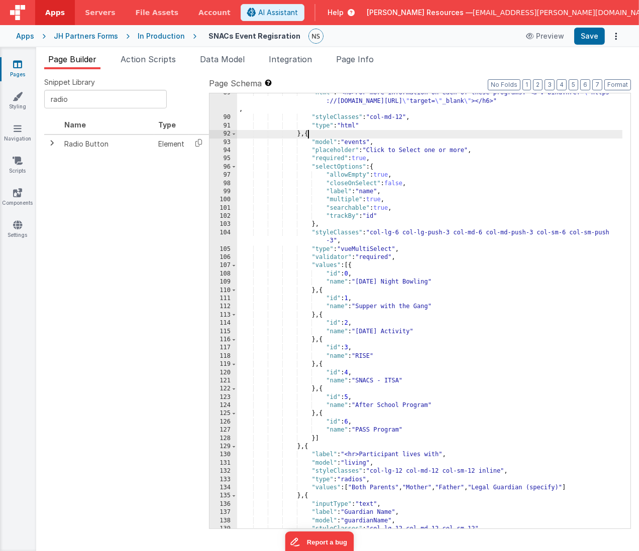
click at [309, 133] on div ""html" : "<h6>For more information on each of these programs: <a v-bind:href= \…" at bounding box center [430, 323] width 386 height 469
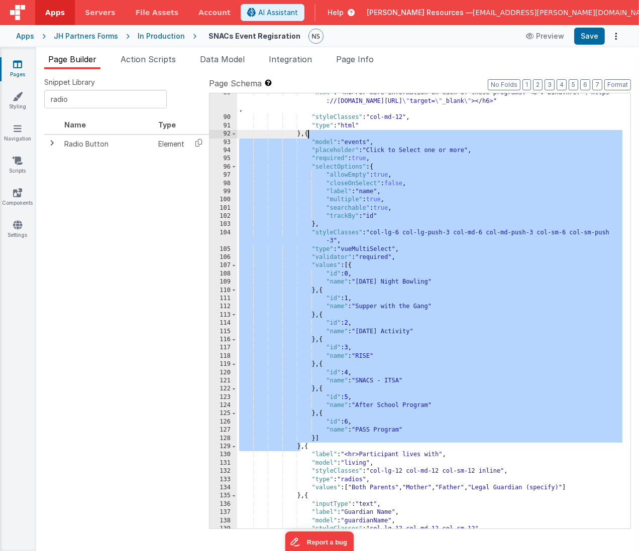
click at [309, 133] on div ""html" : "<h6>For more information on each of these programs: <a v-bind:href= \…" at bounding box center [430, 323] width 386 height 469
click at [301, 448] on div ""html" : "<h6>For more information on each of these programs: <a v-bind:href= \…" at bounding box center [430, 323] width 386 height 469
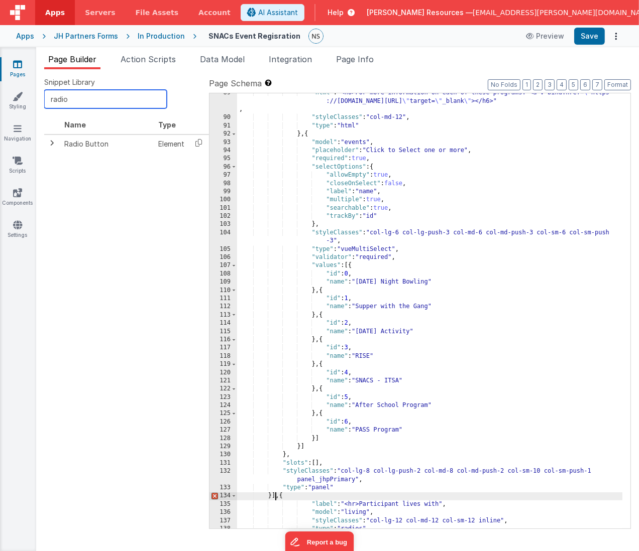
click at [126, 100] on input "radio" at bounding box center [105, 99] width 123 height 19
type input "pan"
click at [199, 145] on icon at bounding box center [198, 143] width 21 height 16
click at [476, 51] on div "Page Builder Action Scripts Data Model Integration Page Info Snippet Library pa…" at bounding box center [337, 299] width 603 height 504
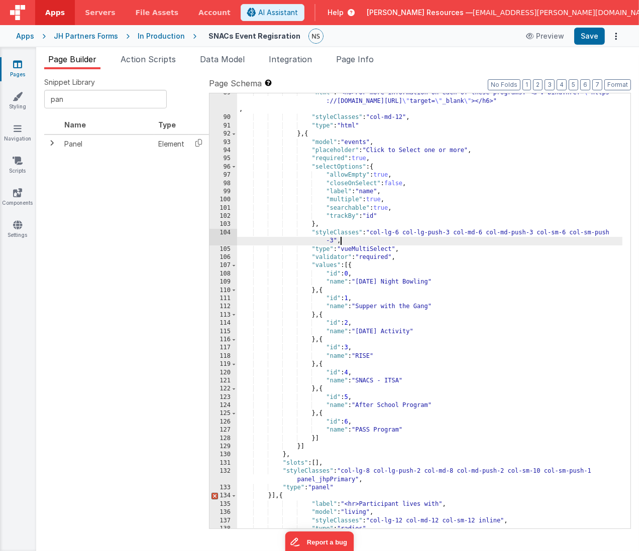
click at [524, 240] on div ""html" : "<h6>For more information on each of these programs: <a v-bind:href= \…" at bounding box center [430, 323] width 386 height 469
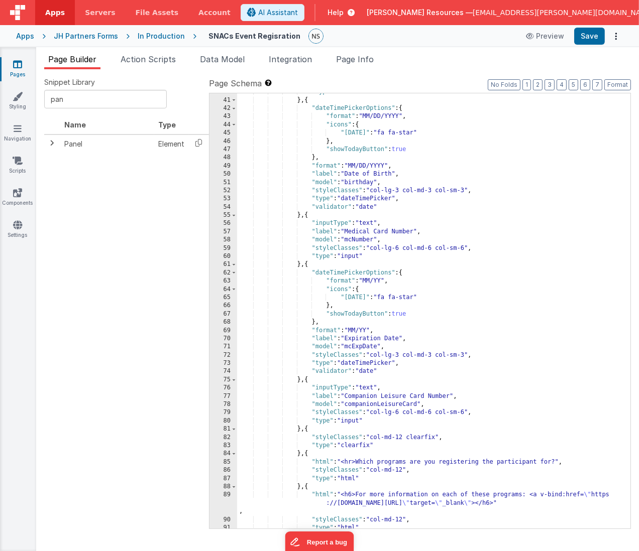
scroll to position [0, 0]
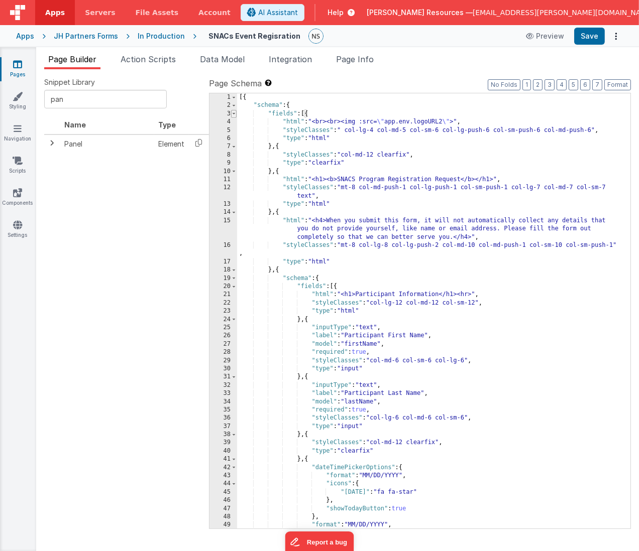
click at [234, 114] on span at bounding box center [234, 114] width 6 height 8
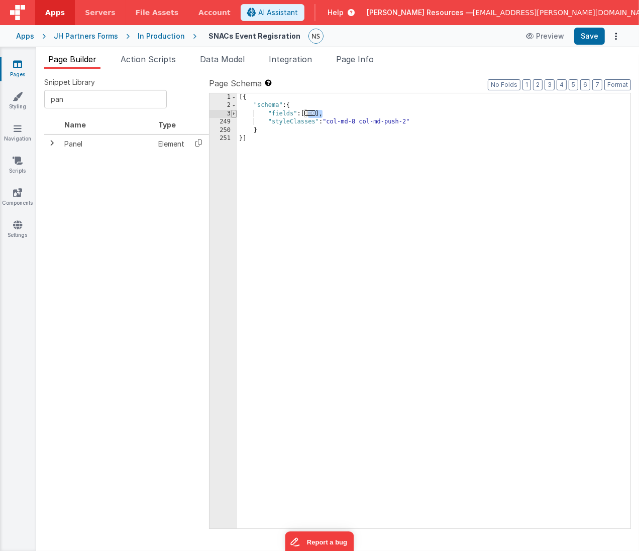
click at [234, 114] on span at bounding box center [234, 114] width 6 height 8
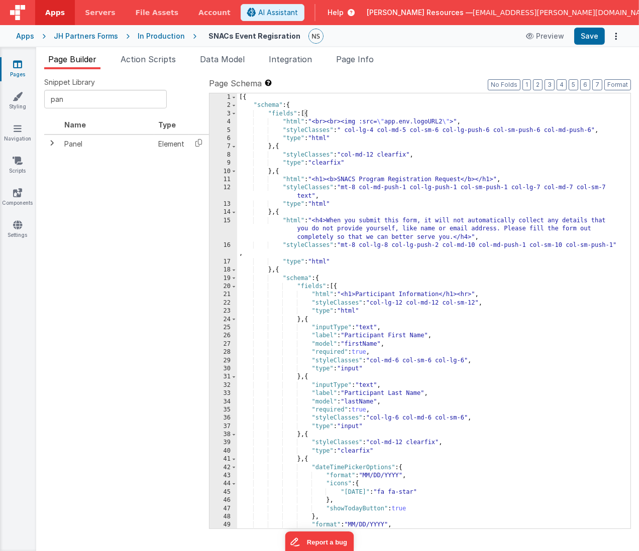
click at [311, 122] on div "[{ "schema" : { "fields" : [{ "html" : "<br><br><img :src= \" app.env.logoURL2 …" at bounding box center [430, 319] width 386 height 453
click at [307, 114] on div "[{ "schema" : { "fields" : [{ "html" : "<br><br><img :src= \" app.env.logoURL2 …" at bounding box center [430, 319] width 386 height 453
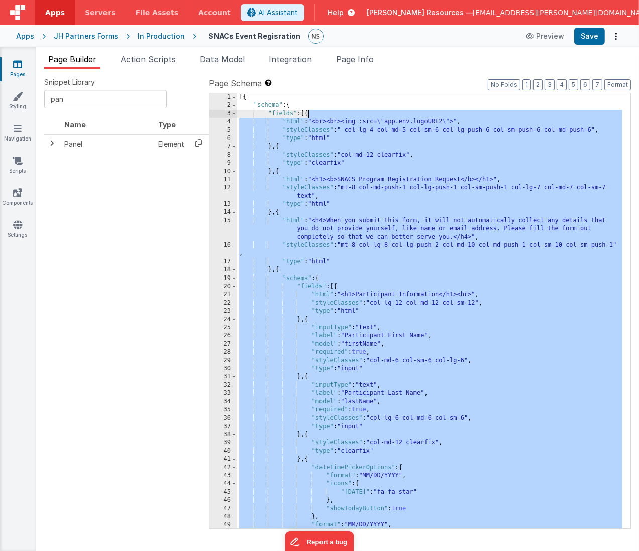
click at [320, 276] on div "[{ "schema" : { "fields" : [{ "html" : "<br><br><img :src= \" app.env.logoURL2 …" at bounding box center [430, 319] width 386 height 453
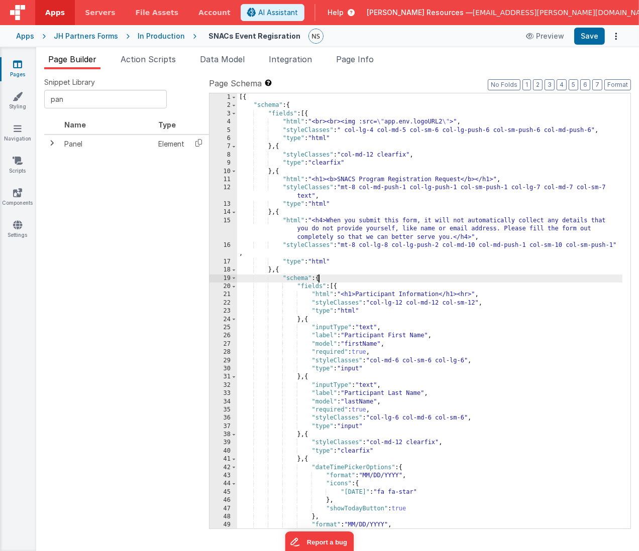
click at [280, 270] on div "[{ "schema" : { "fields" : [{ "html" : "<br><br><img :src= \" app.env.logoURL2 …" at bounding box center [430, 319] width 386 height 453
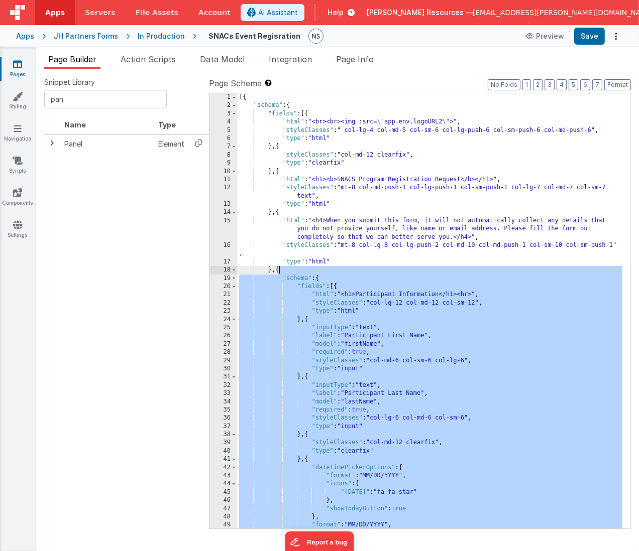
click at [280, 270] on div "[{ "schema" : { "fields" : [{ "html" : "<br><br><img :src= \" app.env.logoURL2 …" at bounding box center [430, 319] width 386 height 453
click at [323, 280] on div "[{ "schema" : { "fields" : [{ "html" : "<br><br><img :src= \" app.env.logoURL2 …" at bounding box center [430, 319] width 386 height 453
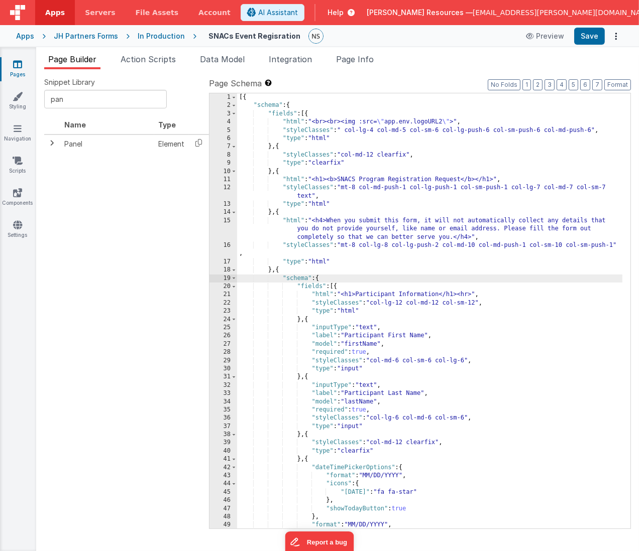
click at [323, 280] on div "[{ "schema" : { "fields" : [{ "html" : "<br><br><img :src= \" app.env.logoURL2 …" at bounding box center [430, 319] width 386 height 453
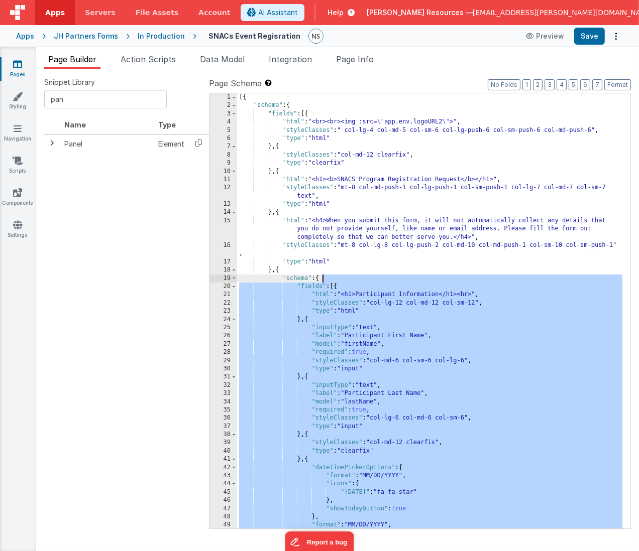
click at [338, 286] on div "[{ "schema" : { "fields" : [{ "html" : "<br><br><img :src= \" app.env.logoURL2 …" at bounding box center [430, 319] width 386 height 453
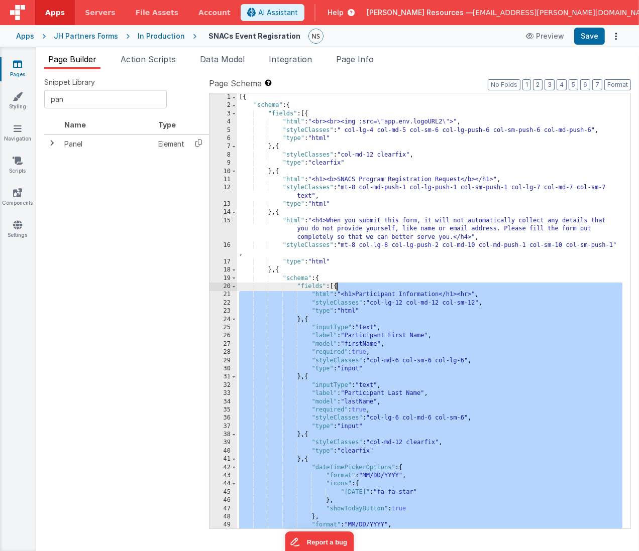
click at [338, 286] on div "[{ "schema" : { "fields" : [{ "html" : "<br><br><img :src= \" app.env.logoURL2 …" at bounding box center [430, 319] width 386 height 453
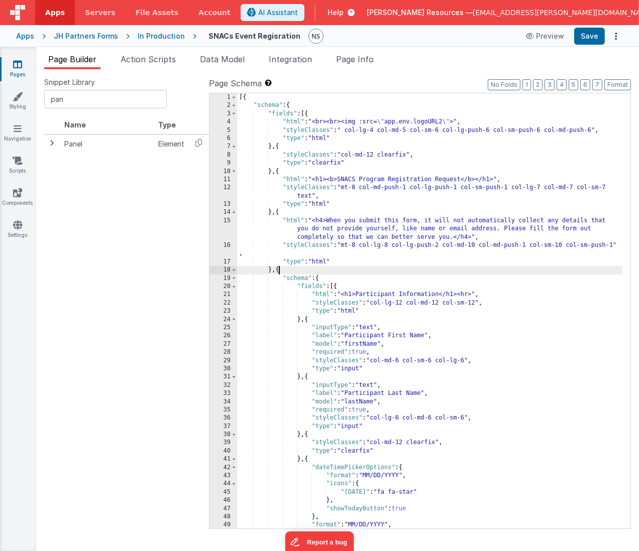
click at [280, 271] on div "[{ "schema" : { "fields" : [{ "html" : "<br><br><img :src= \" app.env.logoURL2 …" at bounding box center [430, 319] width 386 height 453
click at [234, 270] on span at bounding box center [234, 270] width 6 height 8
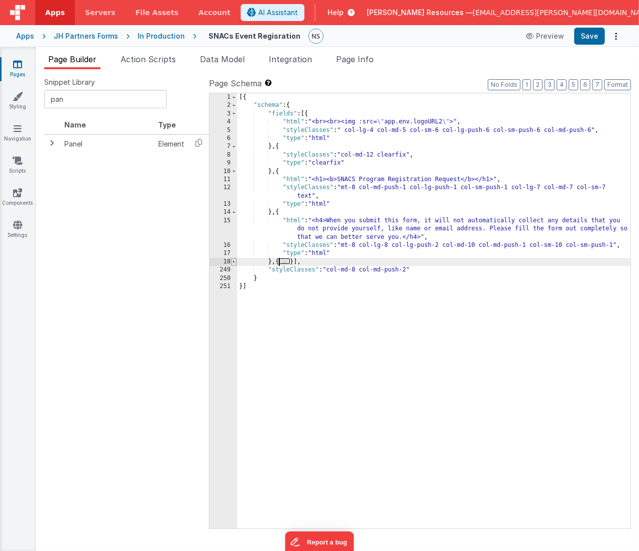
click at [232, 262] on span at bounding box center [234, 262] width 6 height 8
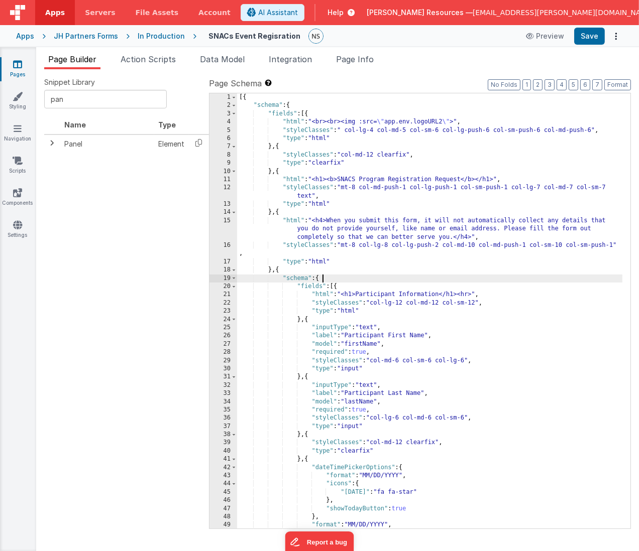
click at [322, 279] on div "[{ "schema" : { "fields" : [{ "html" : "<br><br><img :src= \" app.env.logoURL2 …" at bounding box center [430, 319] width 386 height 453
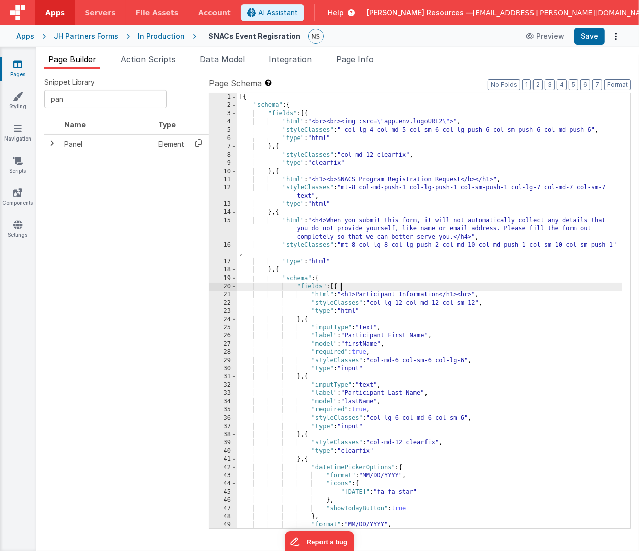
click at [339, 287] on div "[{ "schema" : { "fields" : [{ "html" : "<br><br><img :src= \" app.env.logoURL2 …" at bounding box center [430, 319] width 386 height 453
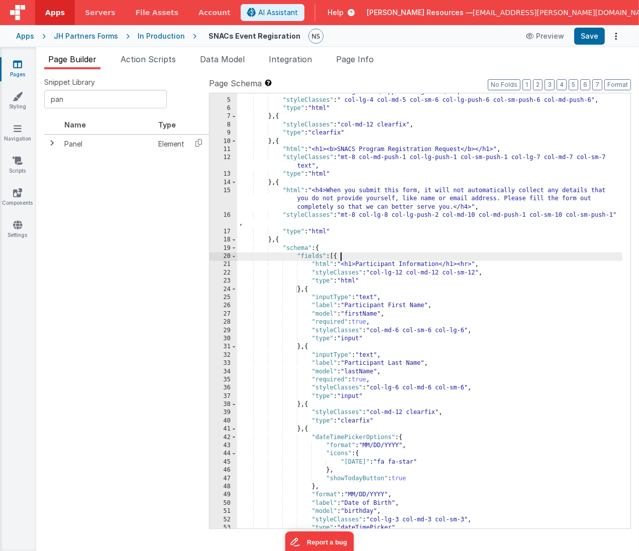
scroll to position [40, 0]
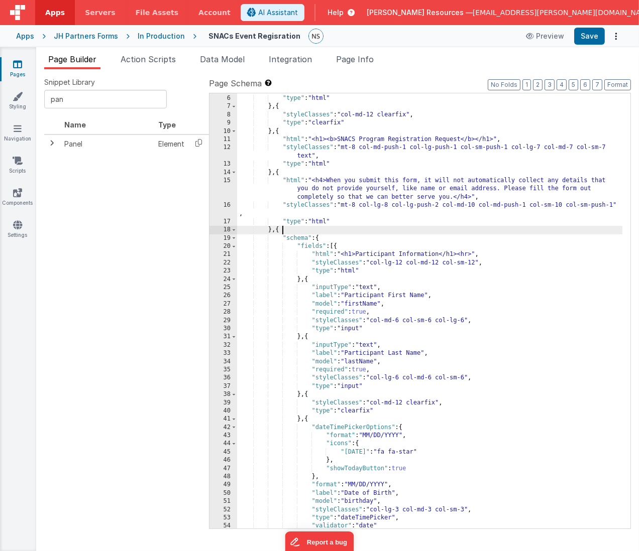
click at [281, 230] on div ""styleClasses" : " col-lg-4 col-md-5 col-sm-6 col-lg-push-6 col-sm-push-6 col-m…" at bounding box center [430, 312] width 386 height 453
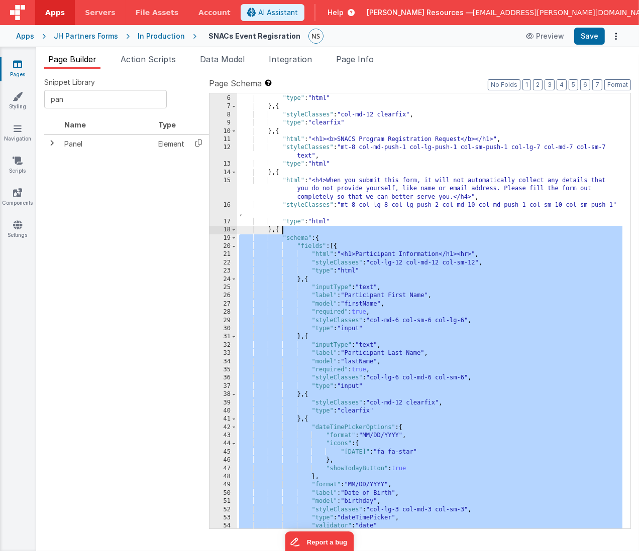
click at [281, 230] on div ""styleClasses" : " col-lg-4 col-md-5 col-sm-6 col-lg-push-6 col-sm-push-6 col-m…" at bounding box center [430, 312] width 386 height 453
click at [234, 229] on span at bounding box center [234, 230] width 6 height 8
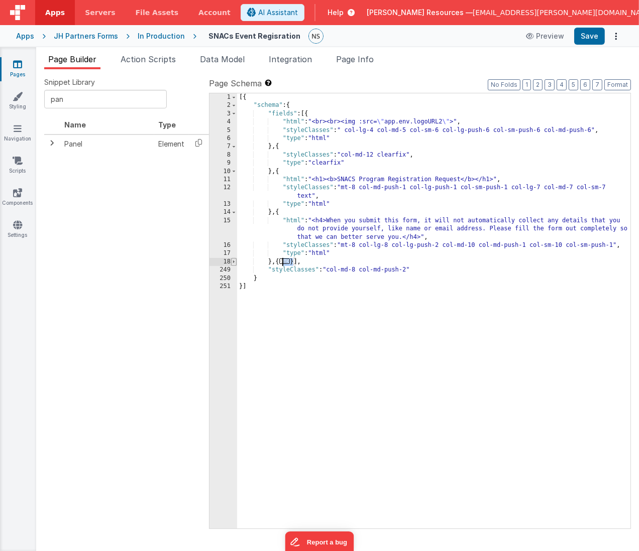
click at [233, 259] on span at bounding box center [234, 262] width 6 height 8
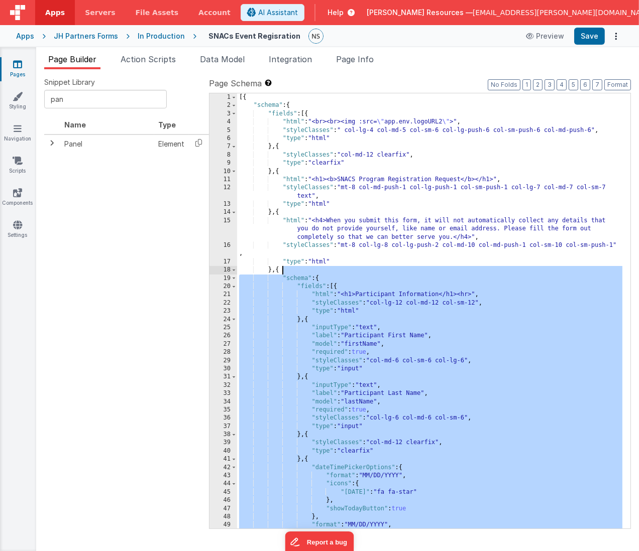
click at [319, 278] on div "[{ "schema" : { "fields" : [{ "html" : "<br><br><img :src= \" app.env.logoURL2 …" at bounding box center [430, 319] width 386 height 453
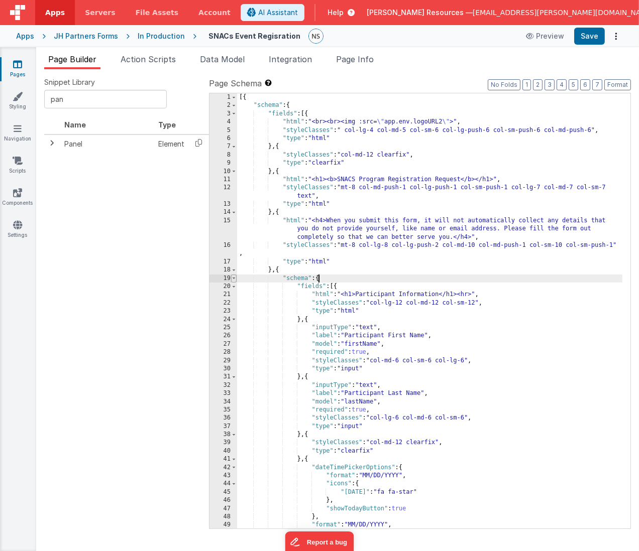
click at [231, 277] on span at bounding box center [234, 279] width 6 height 8
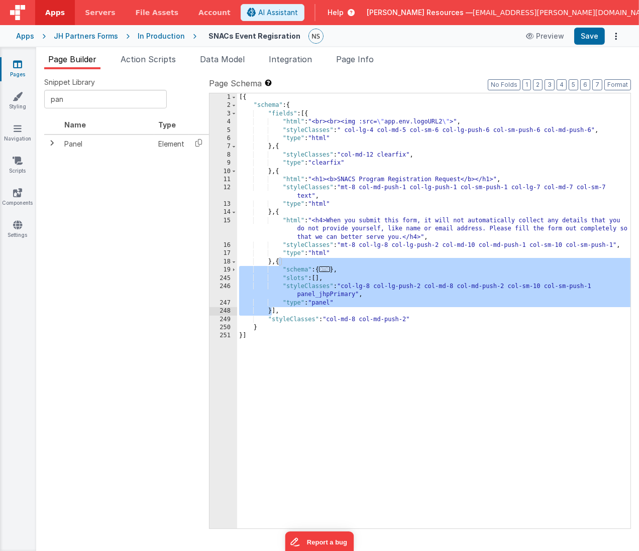
drag, startPoint x: 279, startPoint y: 261, endPoint x: 272, endPoint y: 312, distance: 51.7
click at [272, 312] on div "[{ "schema" : { "fields" : [{ "html" : "<br><br><img :src= \" app.env.logoURL2 …" at bounding box center [434, 319] width 394 height 453
click at [272, 262] on div "[{ "schema" : { "fields" : [{ "html" : "<br><br><img :src= \" app.env.logoURL2 …" at bounding box center [434, 319] width 394 height 453
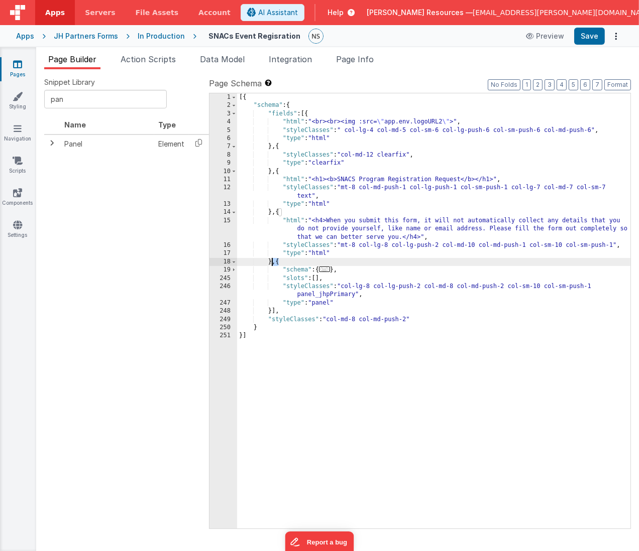
click at [273, 263] on div "[{ "schema" : { "fields" : [{ "html" : "<br><br><img :src= \" app.env.logoURL2 …" at bounding box center [434, 319] width 394 height 453
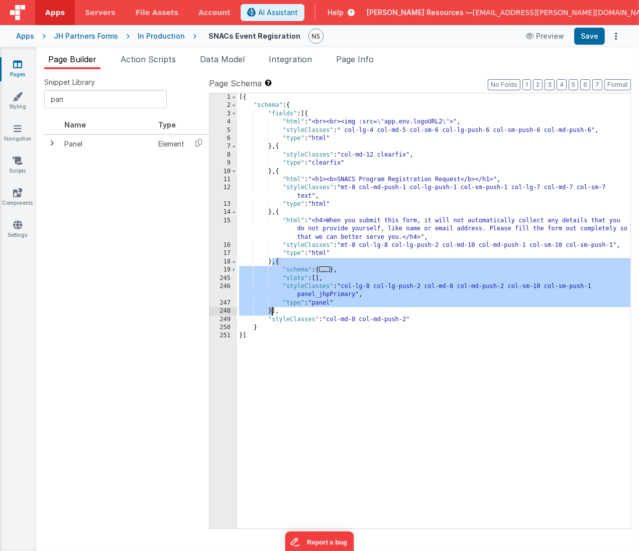
click at [272, 313] on div "[{ "schema" : { "fields" : [{ "html" : "<br><br><img :src= \" app.env.logoURL2 …" at bounding box center [434, 319] width 394 height 453
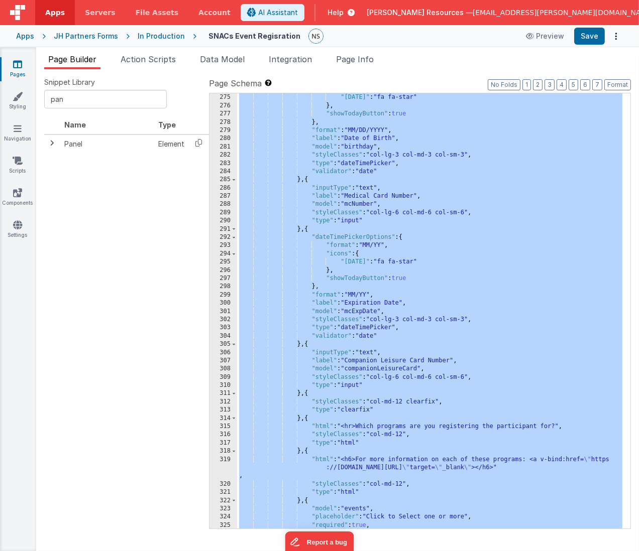
scroll to position [0, 0]
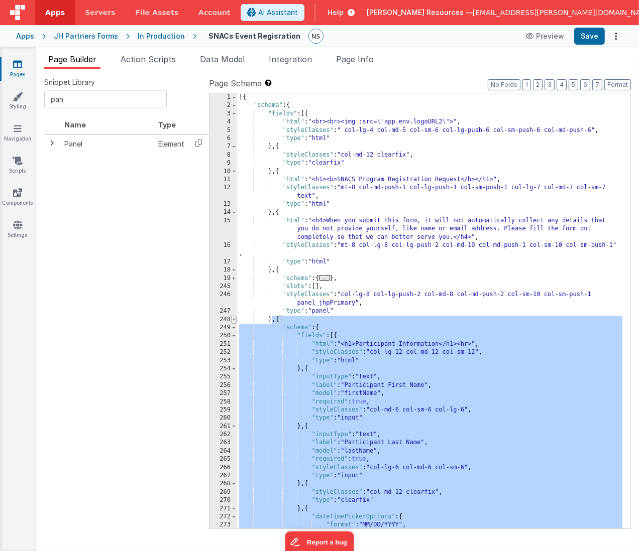
click at [234, 317] on span at bounding box center [234, 320] width 6 height 8
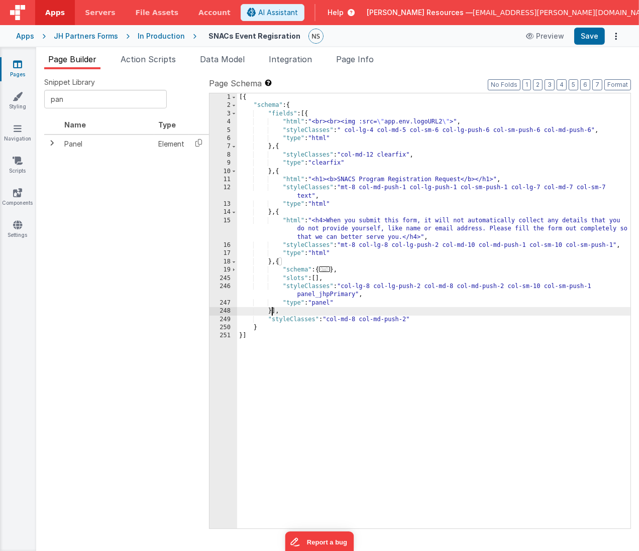
click at [280, 261] on div "[{ "schema" : { "fields" : [{ "html" : "<br><br><img :src= \" app.env.logoURL2 …" at bounding box center [434, 319] width 394 height 453
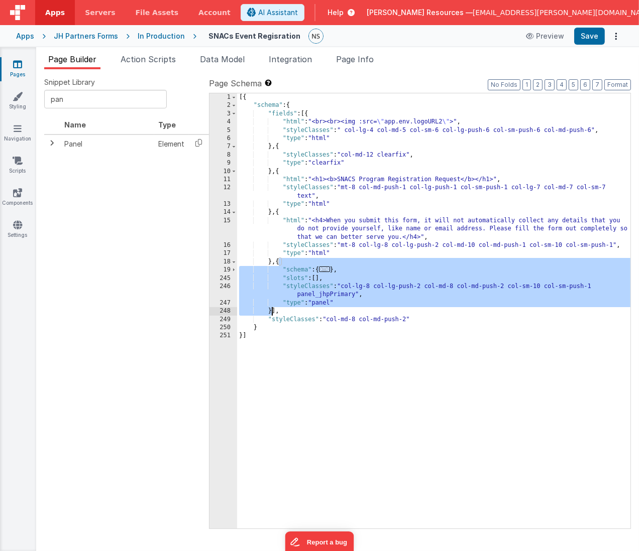
drag, startPoint x: 280, startPoint y: 261, endPoint x: 272, endPoint y: 312, distance: 51.4
click at [272, 312] on div "[{ "schema" : { "fields" : [{ "html" : "<br><br><img :src= \" app.env.logoURL2 …" at bounding box center [434, 319] width 394 height 453
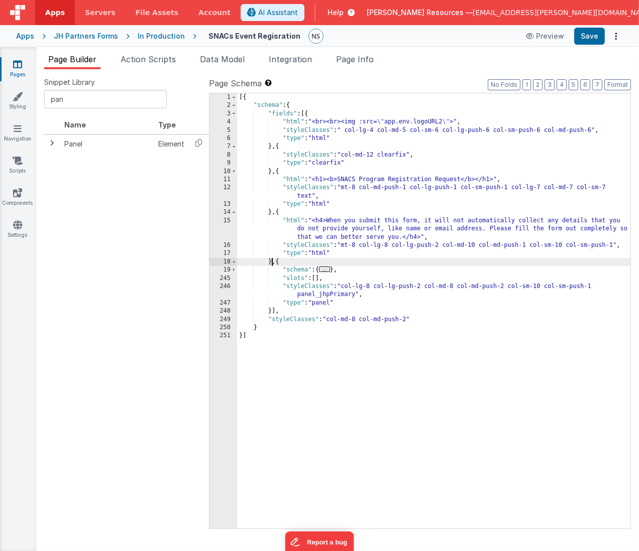
click at [272, 262] on div "[{ "schema" : { "fields" : [{ "html" : "<br><br><img :src= \" app.env.logoURL2 …" at bounding box center [434, 319] width 394 height 453
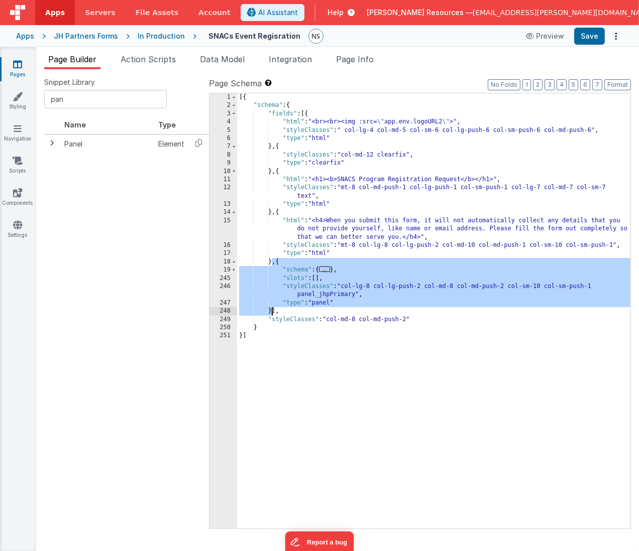
drag, startPoint x: 272, startPoint y: 262, endPoint x: 272, endPoint y: 308, distance: 46.2
click at [272, 308] on div "[{ "schema" : { "fields" : [{ "html" : "<br><br><img :src= \" app.env.logoURL2 …" at bounding box center [434, 319] width 394 height 453
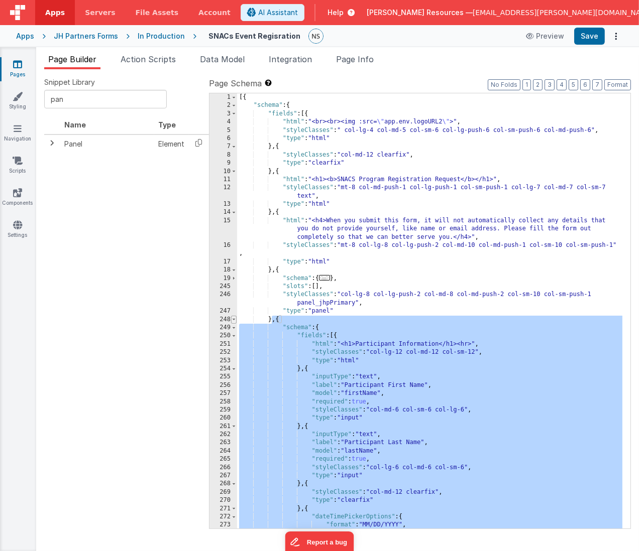
click at [232, 318] on span at bounding box center [234, 320] width 6 height 8
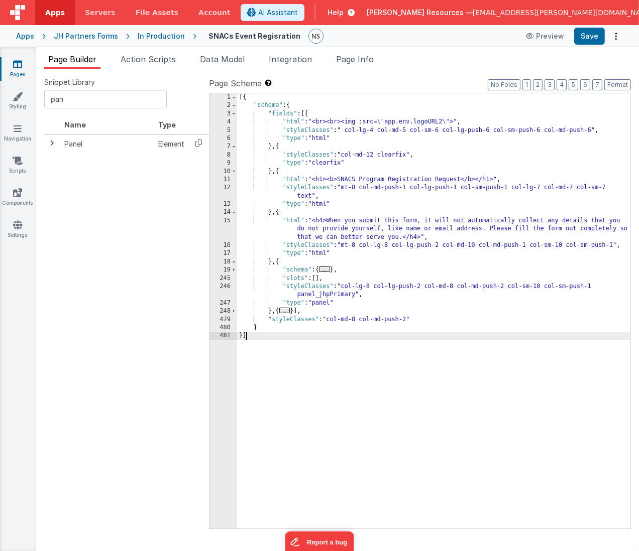
click at [289, 346] on div "[{ "schema" : { "fields" : [{ "html" : "<br><br><img :src= \" app.env.logoURL2 …" at bounding box center [434, 319] width 394 height 453
click at [232, 310] on span at bounding box center [234, 311] width 6 height 8
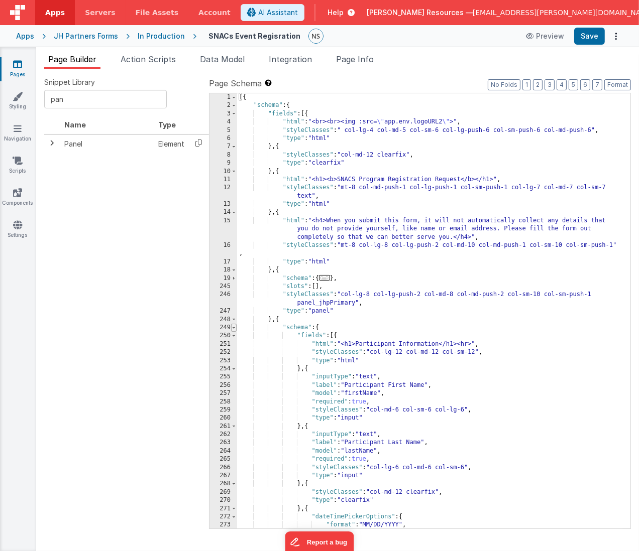
click at [234, 327] on span at bounding box center [234, 328] width 6 height 8
